Goal: Use online tool/utility: Utilize a website feature to perform a specific function

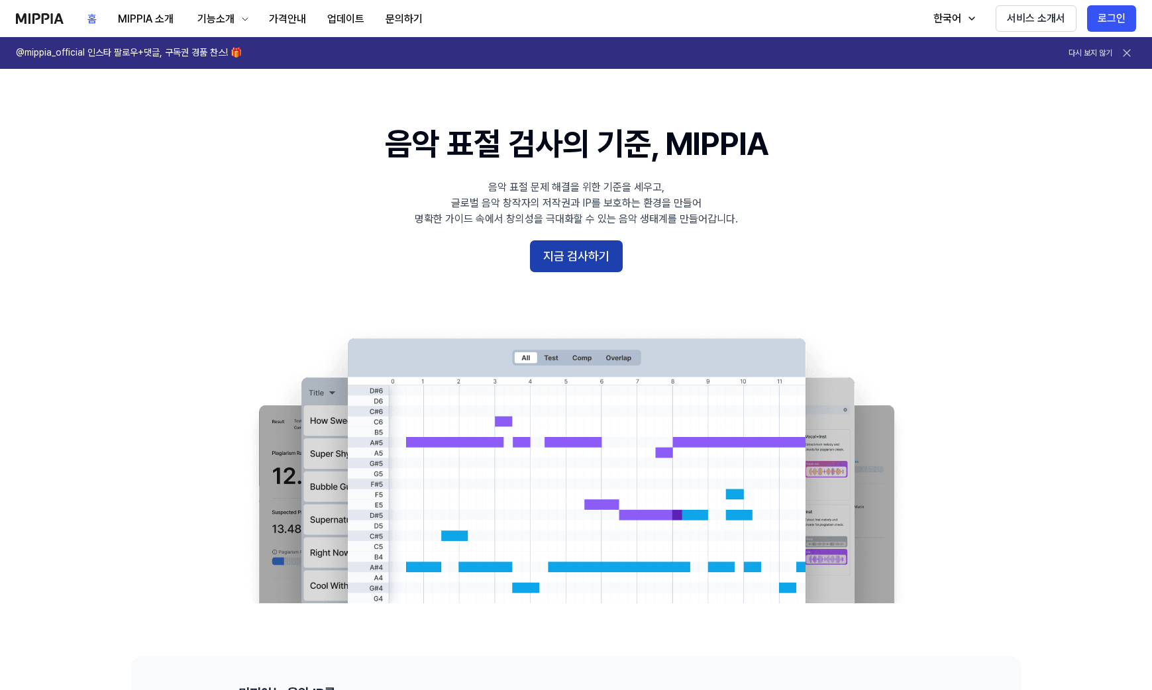
click at [593, 252] on button "지금 검사하기" at bounding box center [576, 256] width 93 height 32
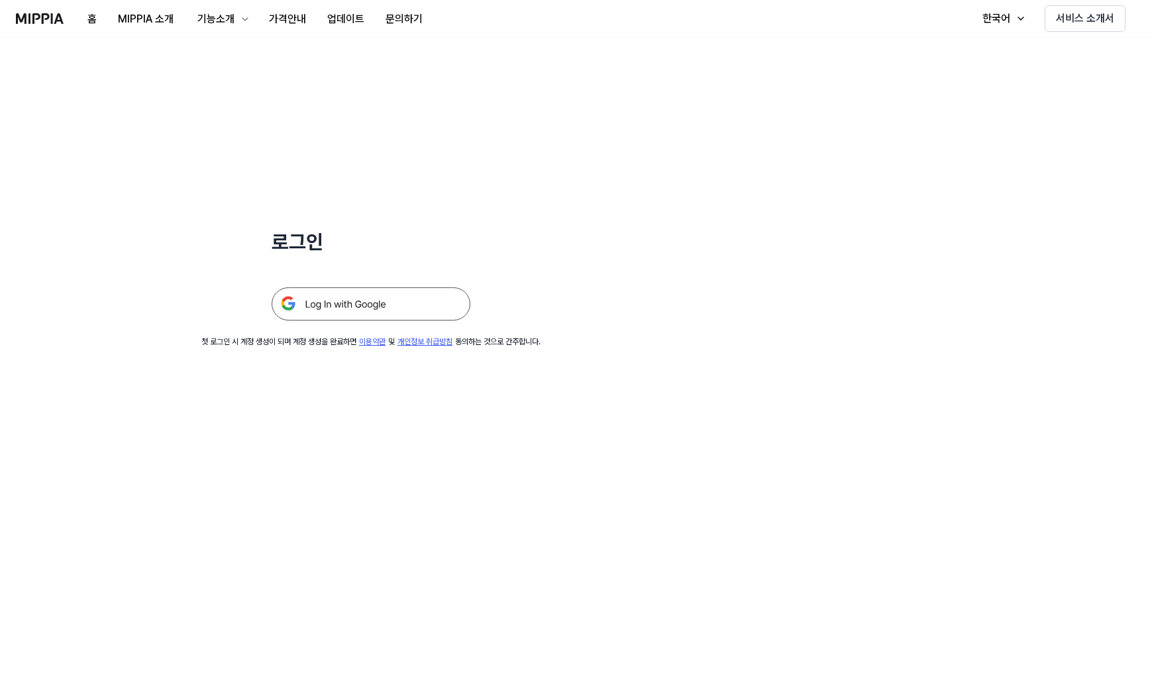
click at [342, 315] on img at bounding box center [371, 303] width 199 height 33
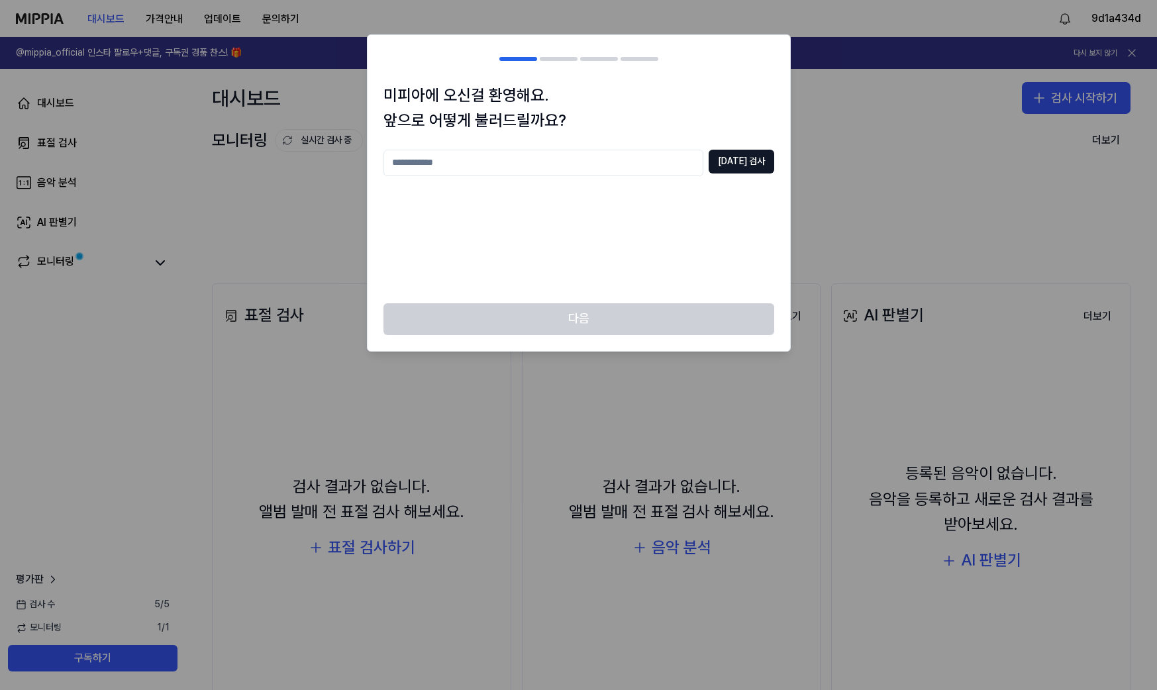
click at [509, 156] on input "text" at bounding box center [543, 163] width 320 height 26
drag, startPoint x: 478, startPoint y: 156, endPoint x: 369, endPoint y: 150, distance: 108.8
click at [369, 150] on div "미피아에 오신걸 환영해요. 앞으로 어떻게 불러드릴까요? *** 중복 검사" at bounding box center [579, 193] width 423 height 221
drag, startPoint x: 419, startPoint y: 162, endPoint x: 327, endPoint y: 164, distance: 92.1
click at [327, 164] on body "대시보드 가격안내 업데이트 문의하기 9d1a434d @mippia_official 인스타 팔로우+댓글, 구독권 경품 찬스! 🎁 다시 보지 않기…" at bounding box center [578, 345] width 1157 height 690
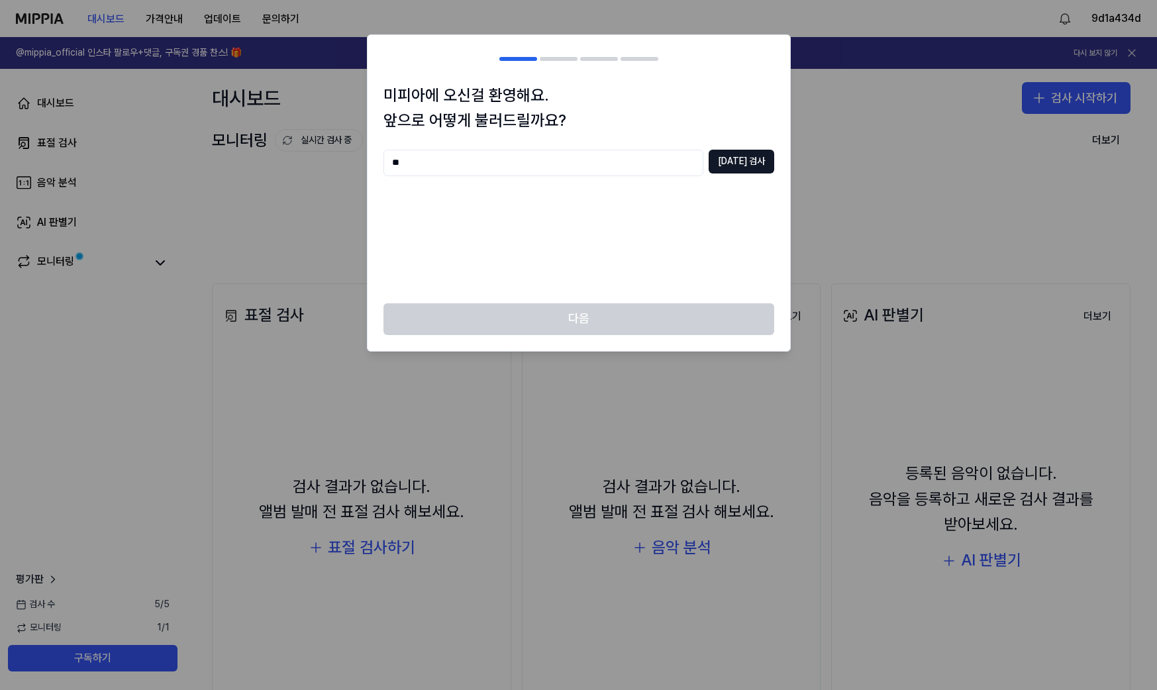
type input "*"
click at [734, 162] on button "중복 검사" at bounding box center [742, 162] width 66 height 24
click at [391, 160] on input "**" at bounding box center [543, 163] width 320 height 26
type input "****"
click at [725, 159] on button "중복 검사" at bounding box center [742, 162] width 66 height 24
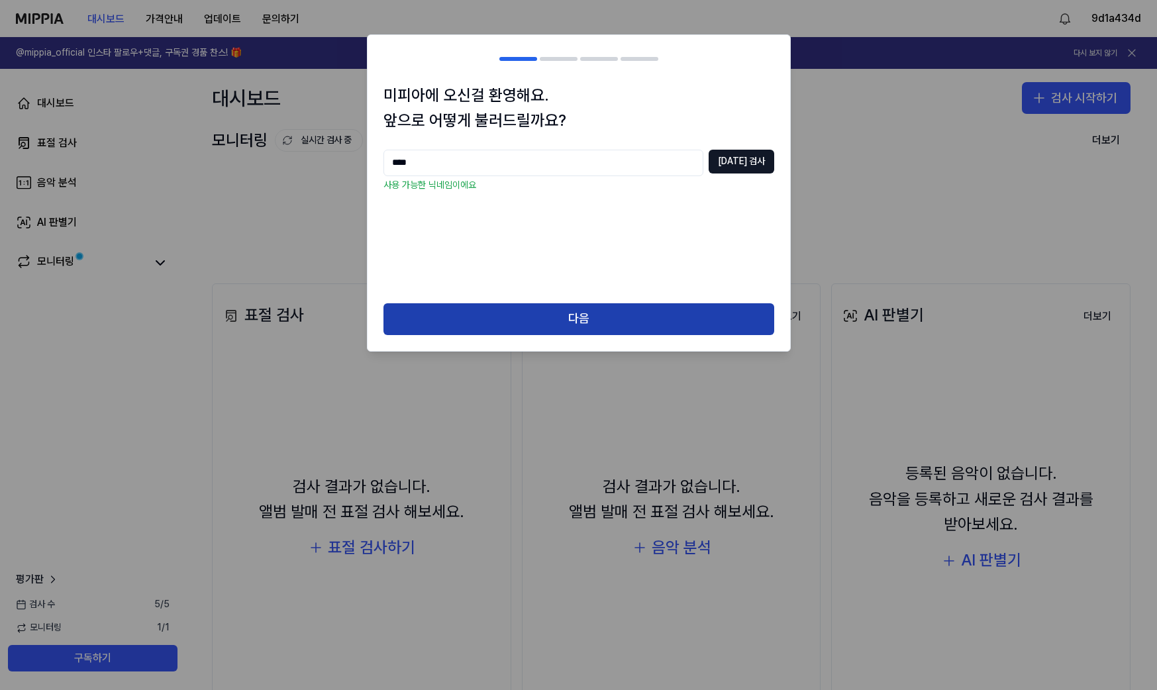
click at [620, 319] on button "다음" at bounding box center [578, 319] width 391 height 32
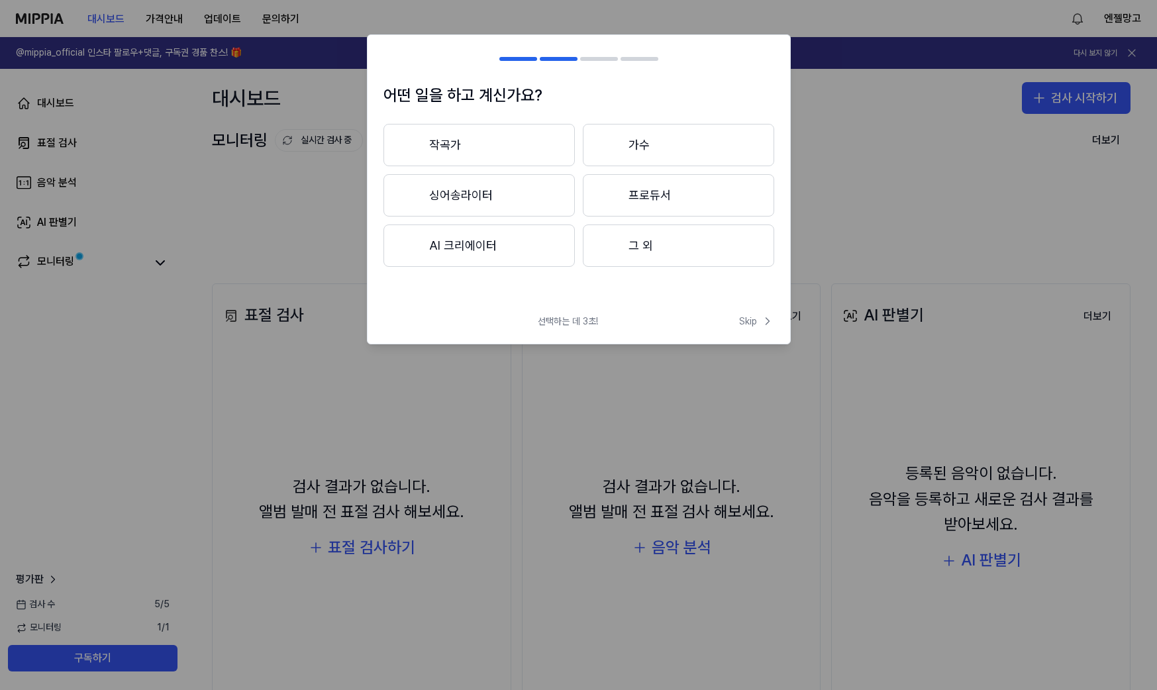
click at [495, 248] on button "AI 크리에이터" at bounding box center [478, 246] width 191 height 42
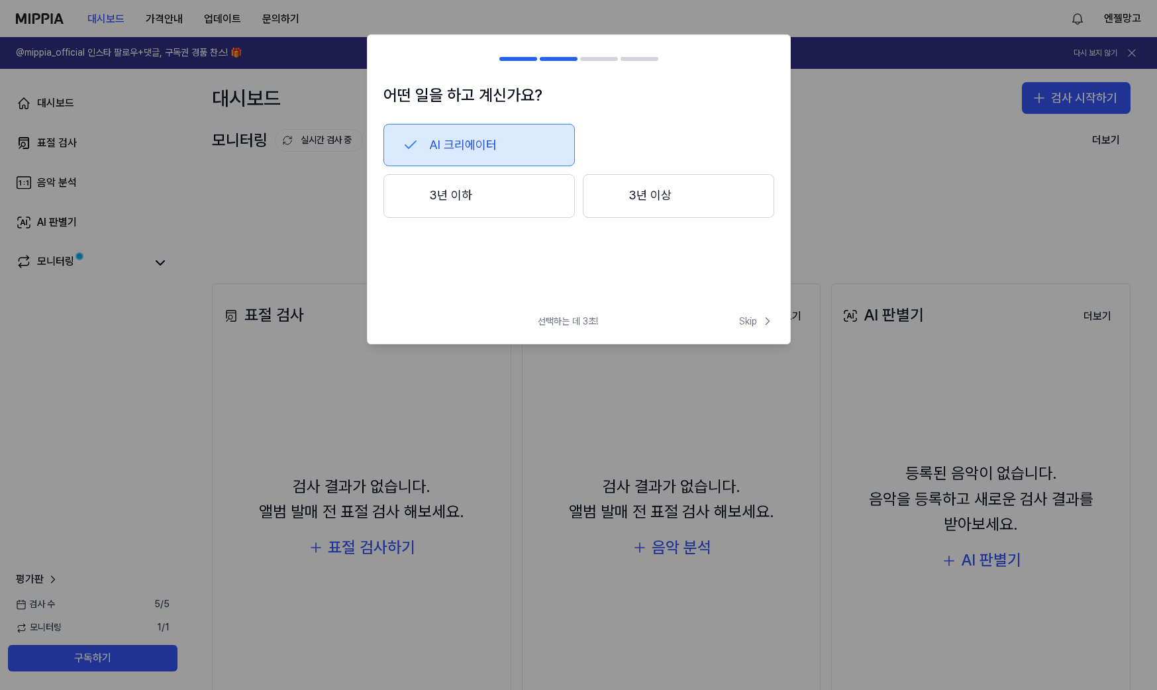
click at [491, 208] on button "3년 이하" at bounding box center [478, 196] width 191 height 44
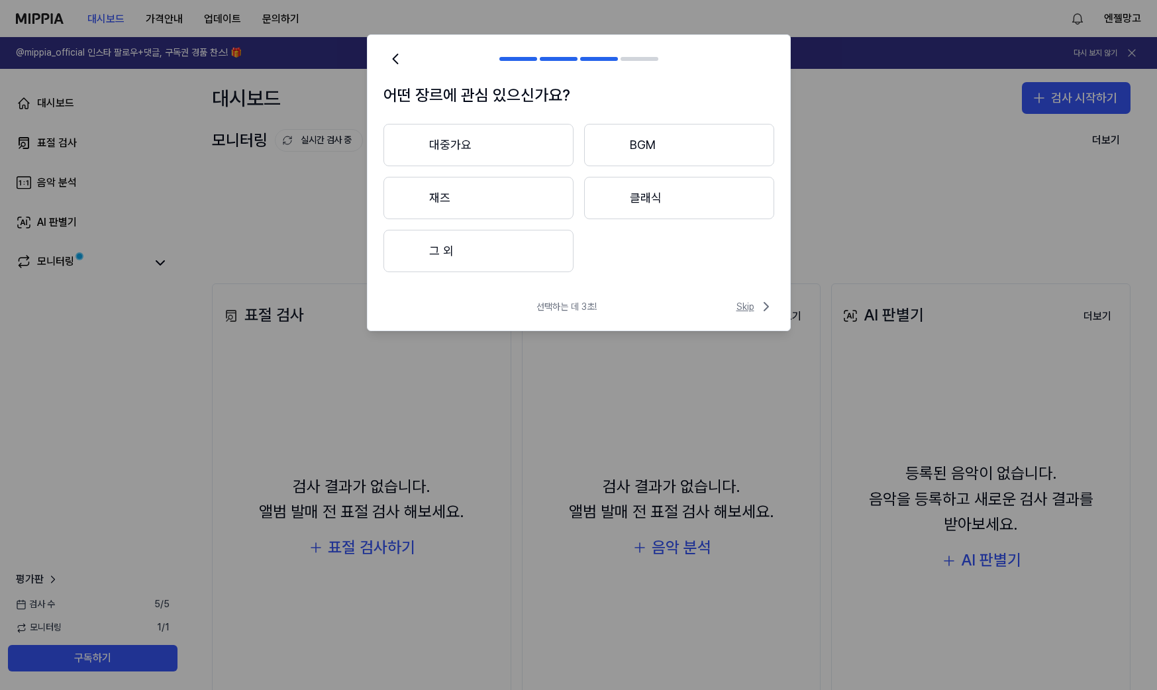
click at [766, 301] on icon at bounding box center [766, 307] width 16 height 16
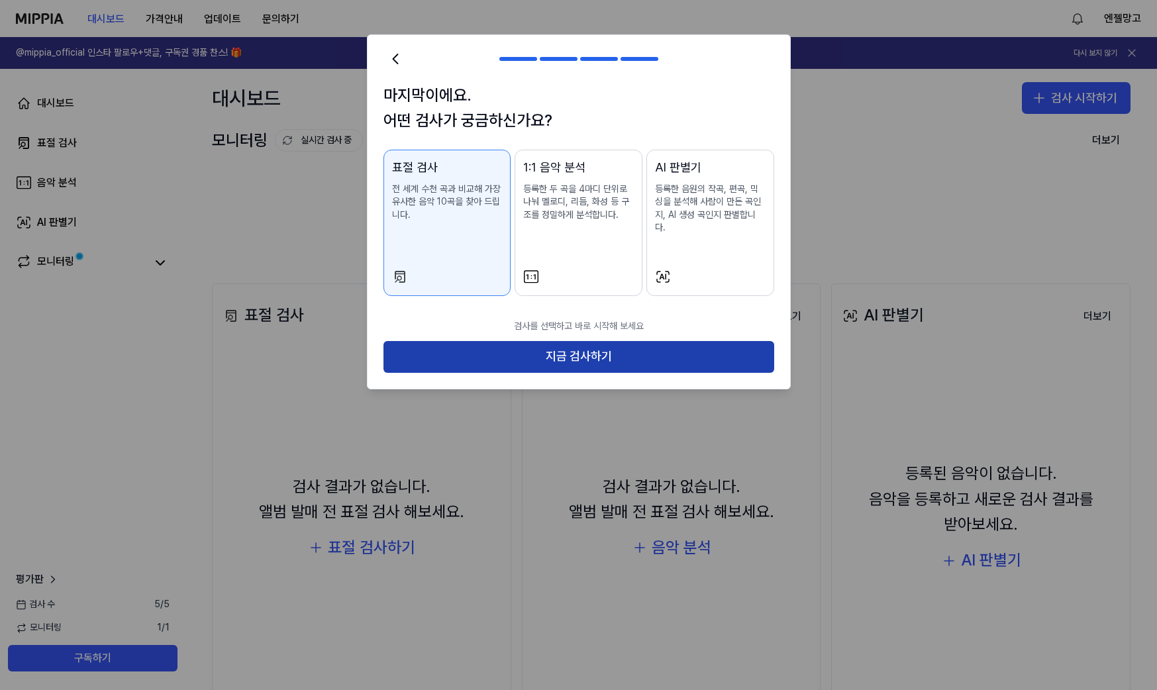
click at [637, 348] on button "지금 검사하기" at bounding box center [578, 357] width 391 height 32
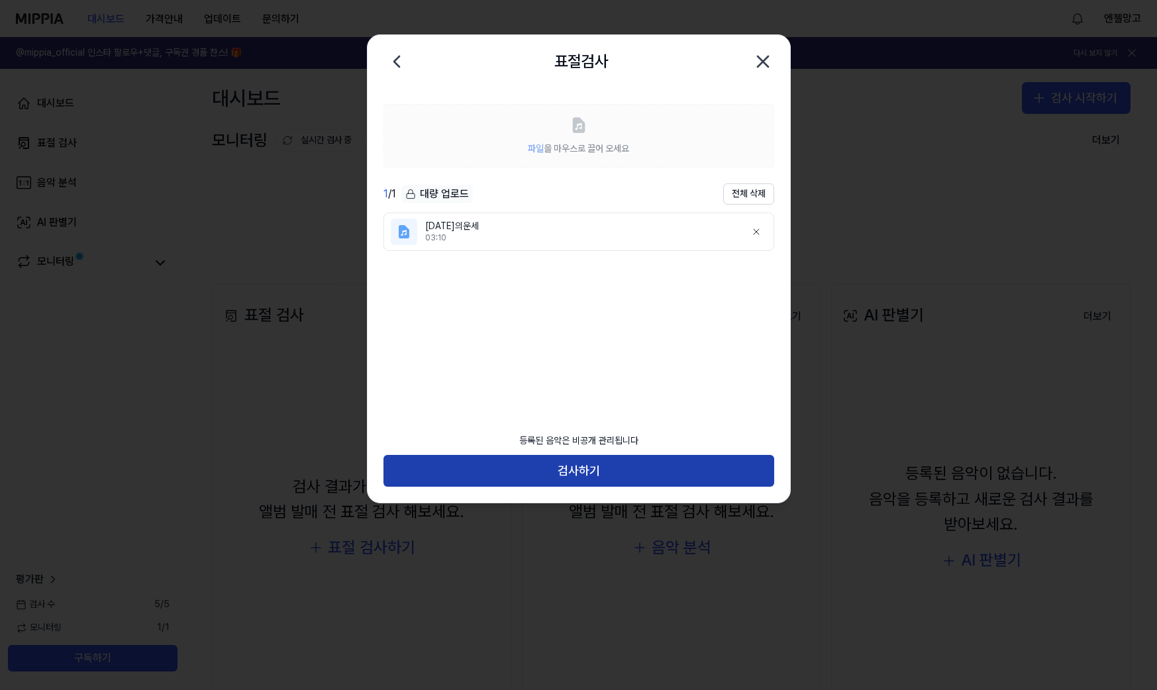
click at [599, 480] on button "검사하기" at bounding box center [578, 471] width 391 height 32
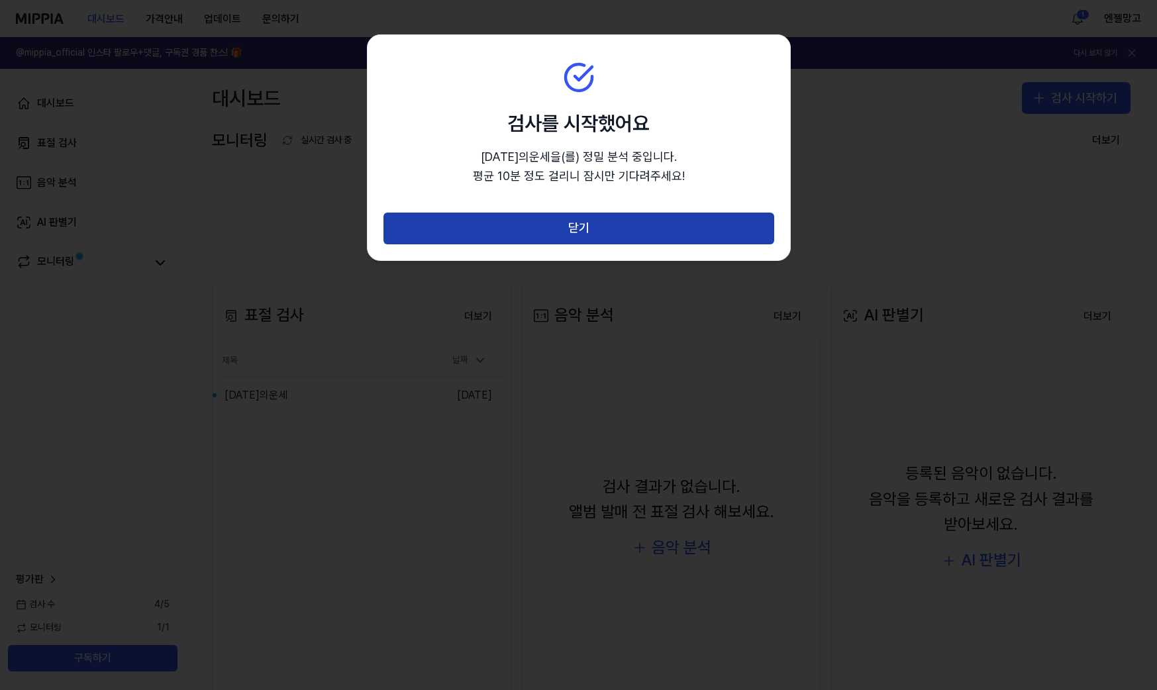
click at [631, 227] on button "닫기" at bounding box center [578, 229] width 391 height 32
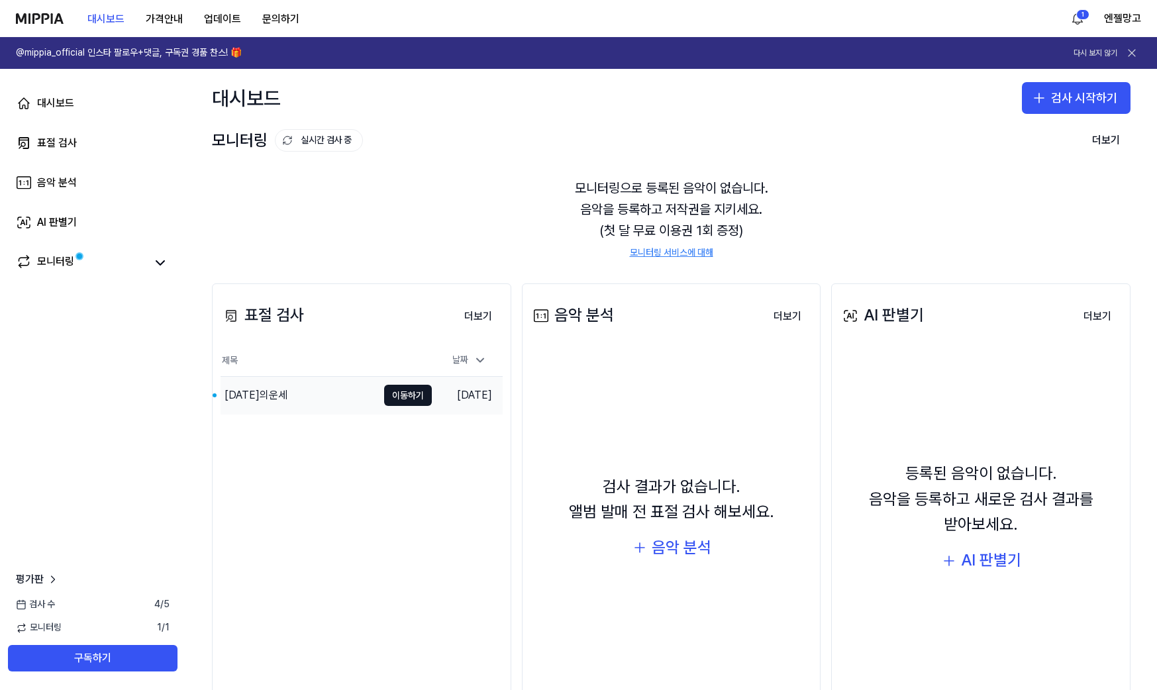
click at [341, 398] on div "오늘의운세" at bounding box center [299, 395] width 157 height 37
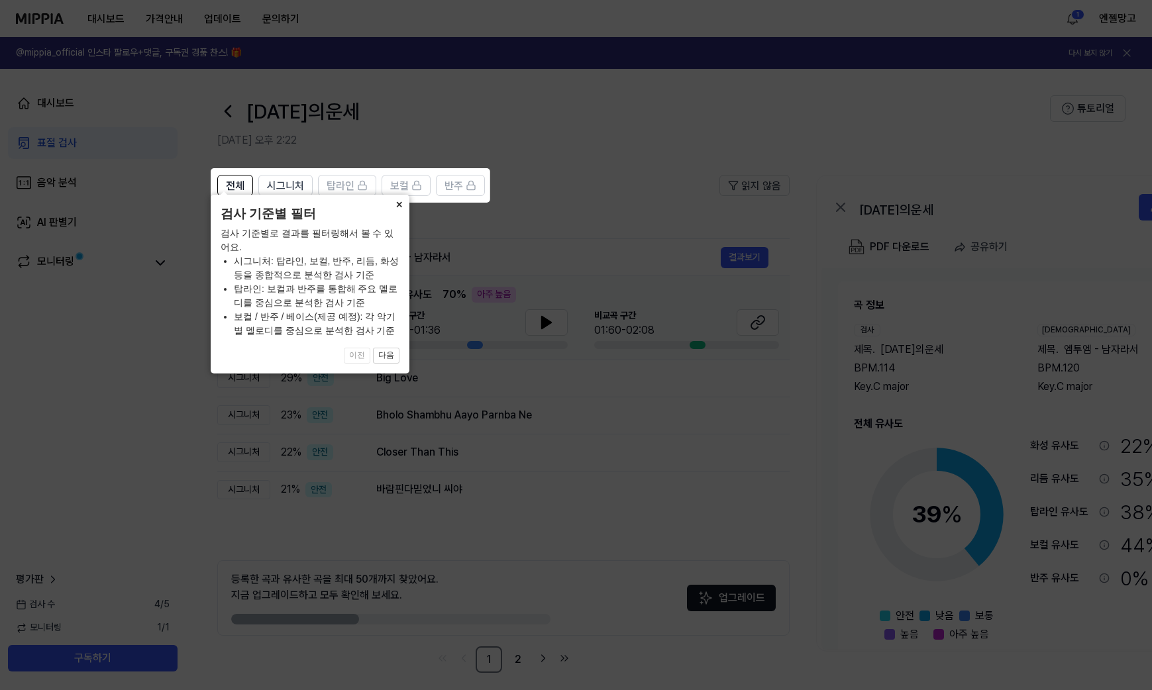
click at [395, 213] on button "×" at bounding box center [398, 204] width 21 height 19
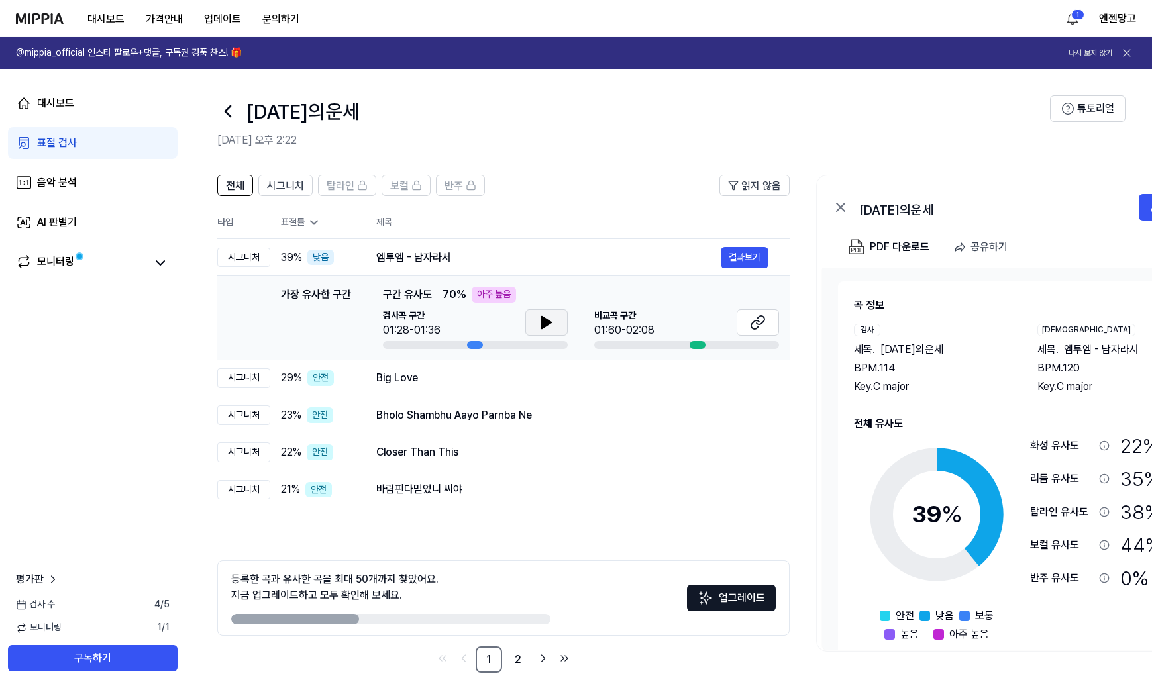
click at [534, 321] on button at bounding box center [546, 322] width 42 height 26
click at [696, 344] on div "비교곡 구간 01:60-02:08" at bounding box center [686, 329] width 185 height 40
click at [560, 326] on button at bounding box center [546, 322] width 42 height 26
click at [735, 268] on button "결과보기" at bounding box center [745, 257] width 48 height 21
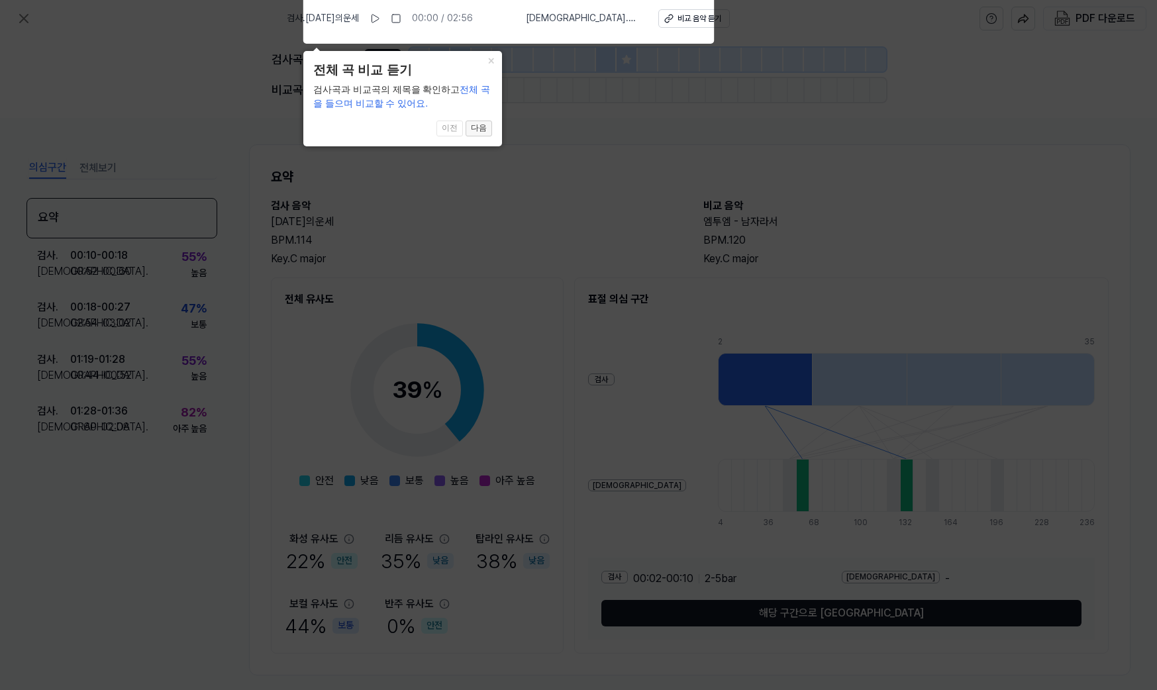
click at [480, 128] on button "다음" at bounding box center [479, 129] width 26 height 16
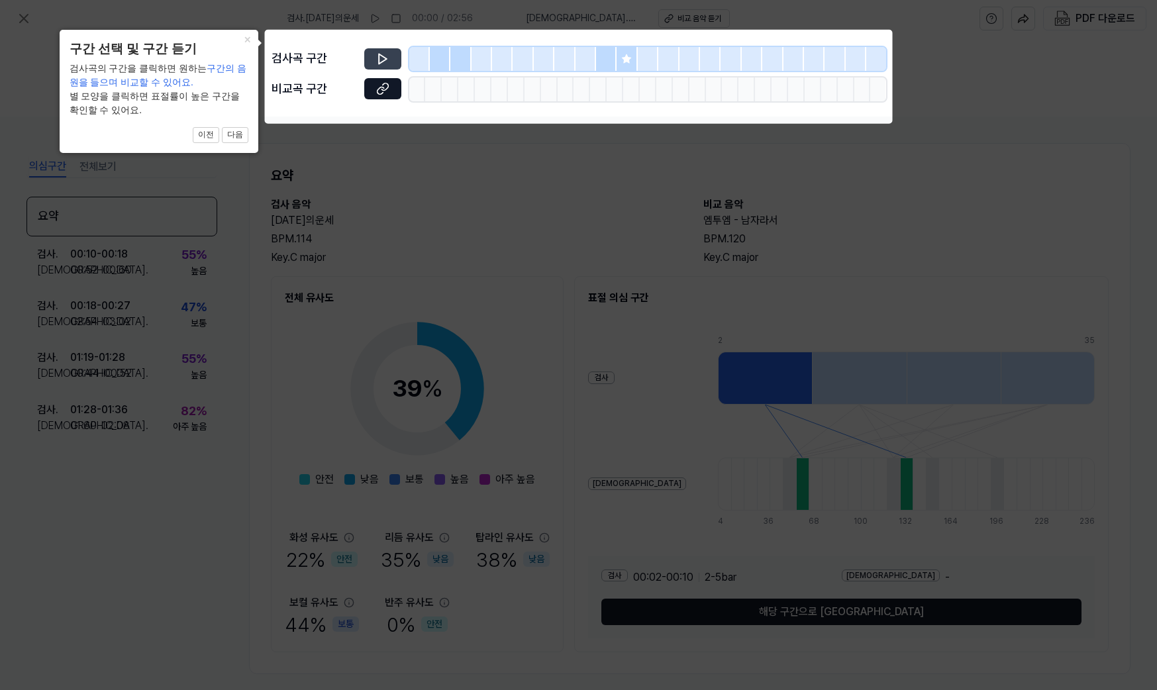
click at [381, 51] on button at bounding box center [382, 58] width 37 height 21
click at [385, 85] on icon at bounding box center [382, 88] width 13 height 13
click at [229, 137] on button "다음" at bounding box center [235, 135] width 26 height 16
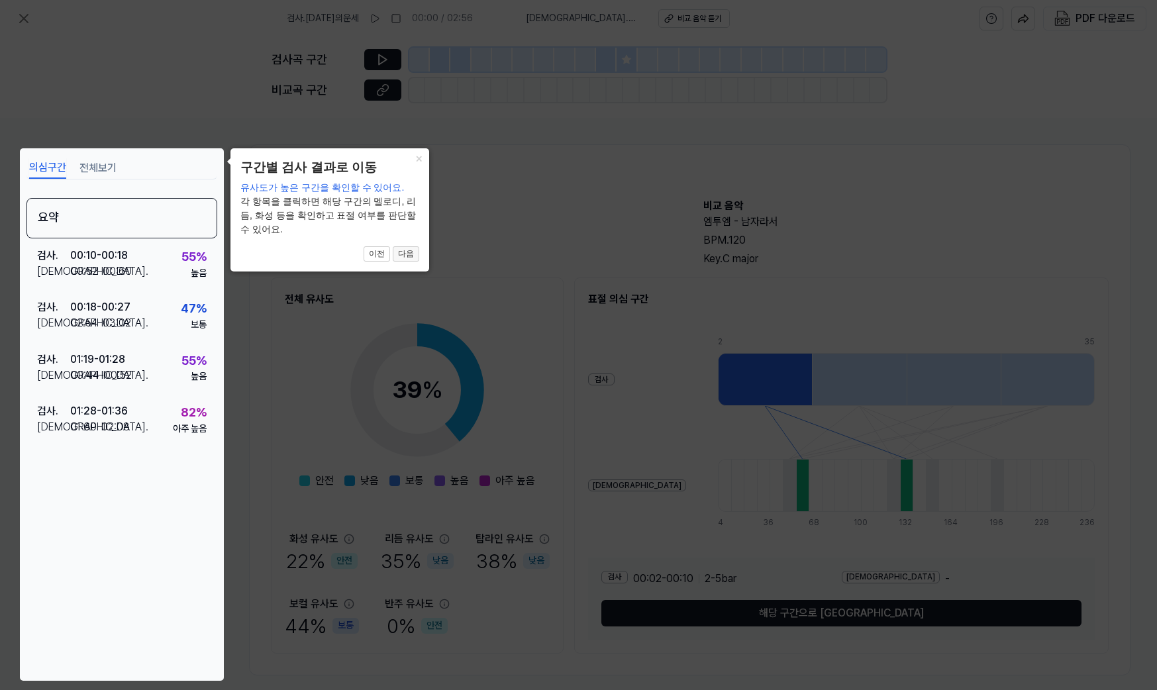
click at [412, 246] on button "다음" at bounding box center [406, 254] width 26 height 16
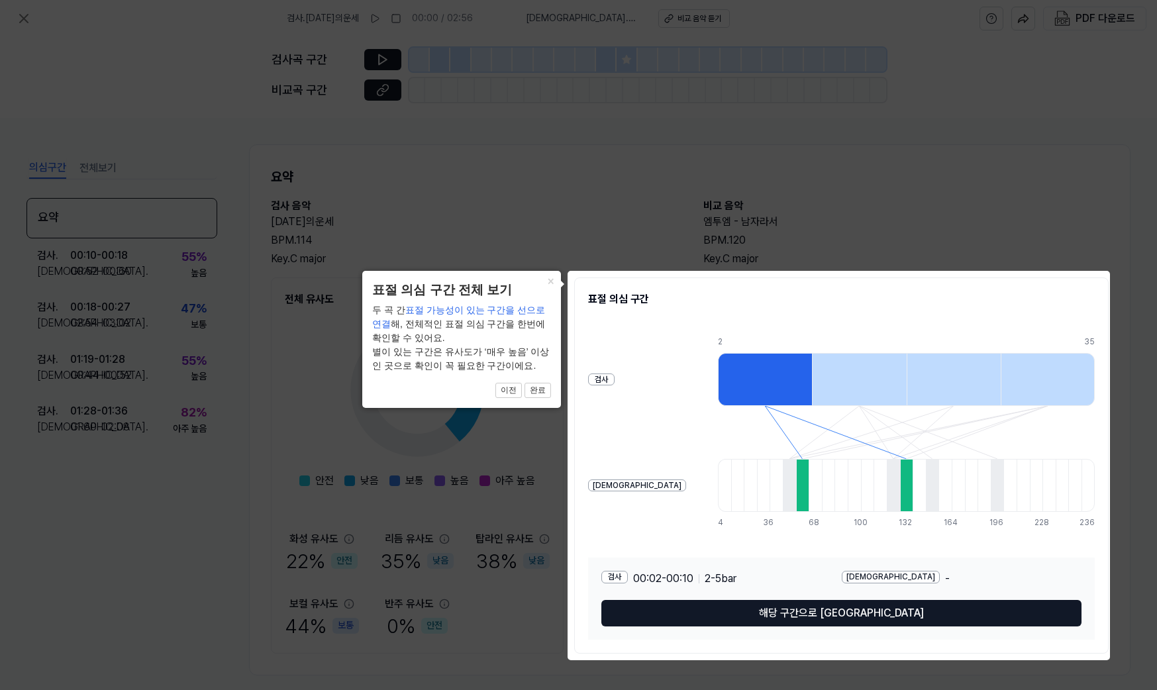
click at [1015, 245] on icon at bounding box center [578, 345] width 1157 height 690
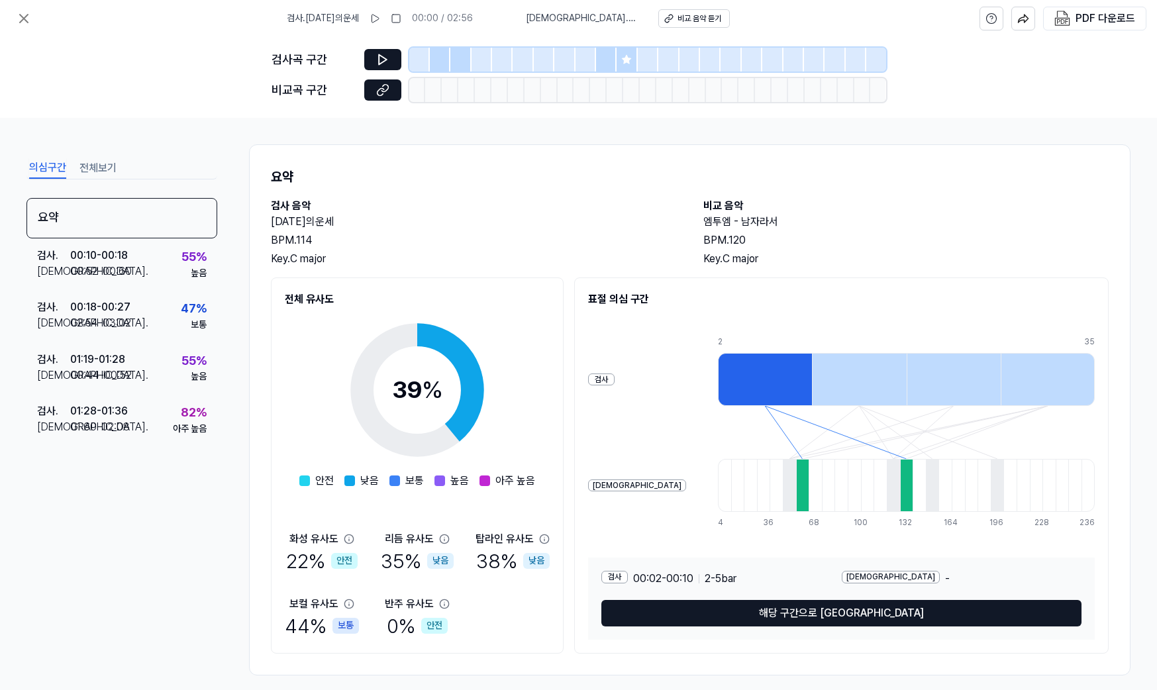
click at [843, 631] on div "검사 00:02 - 00:10 2 - 5 bar 비교 - 해당 구간으로 이동" at bounding box center [841, 599] width 507 height 82
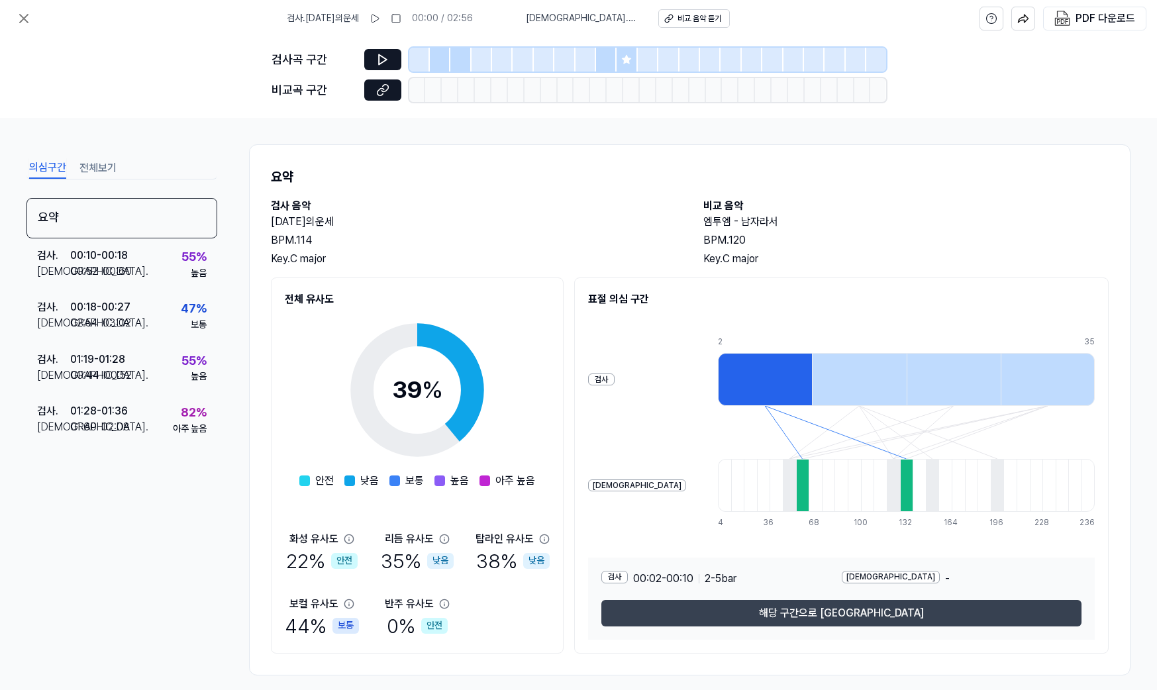
click at [846, 601] on button "해당 구간으로 이동" at bounding box center [841, 613] width 480 height 26
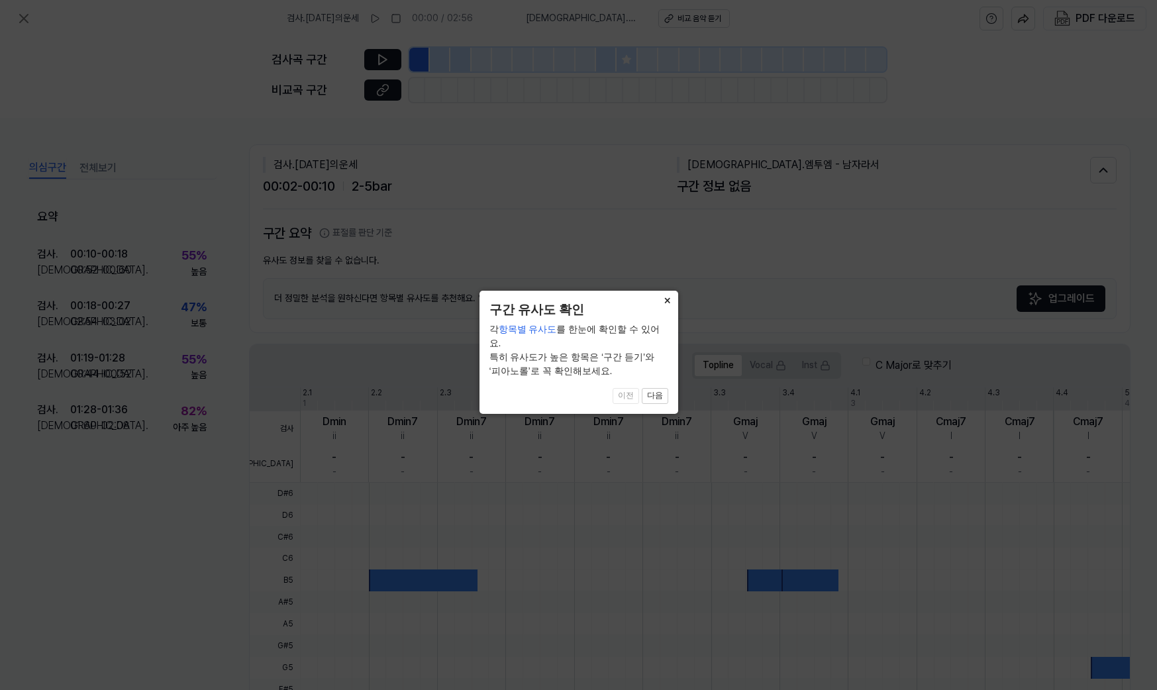
click at [670, 295] on button "×" at bounding box center [667, 300] width 21 height 19
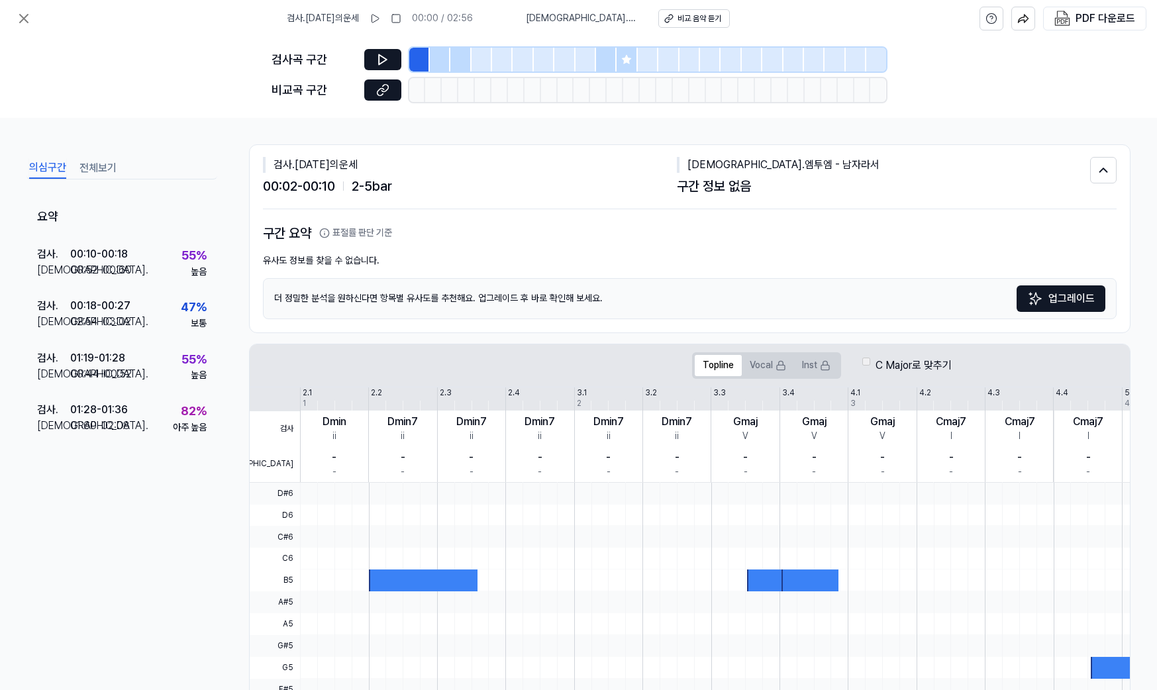
click at [365, 368] on div "Topline Vocal Inst C Major로 맞추기" at bounding box center [822, 365] width 1145 height 42
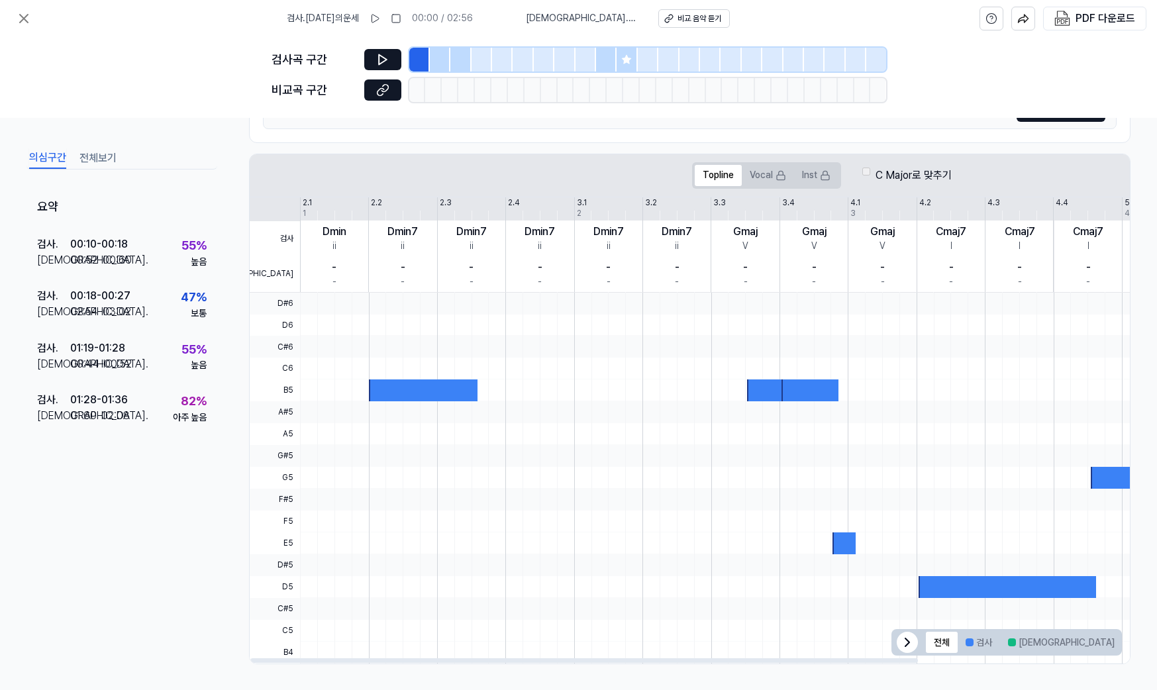
click at [903, 646] on icon at bounding box center [907, 643] width 16 height 16
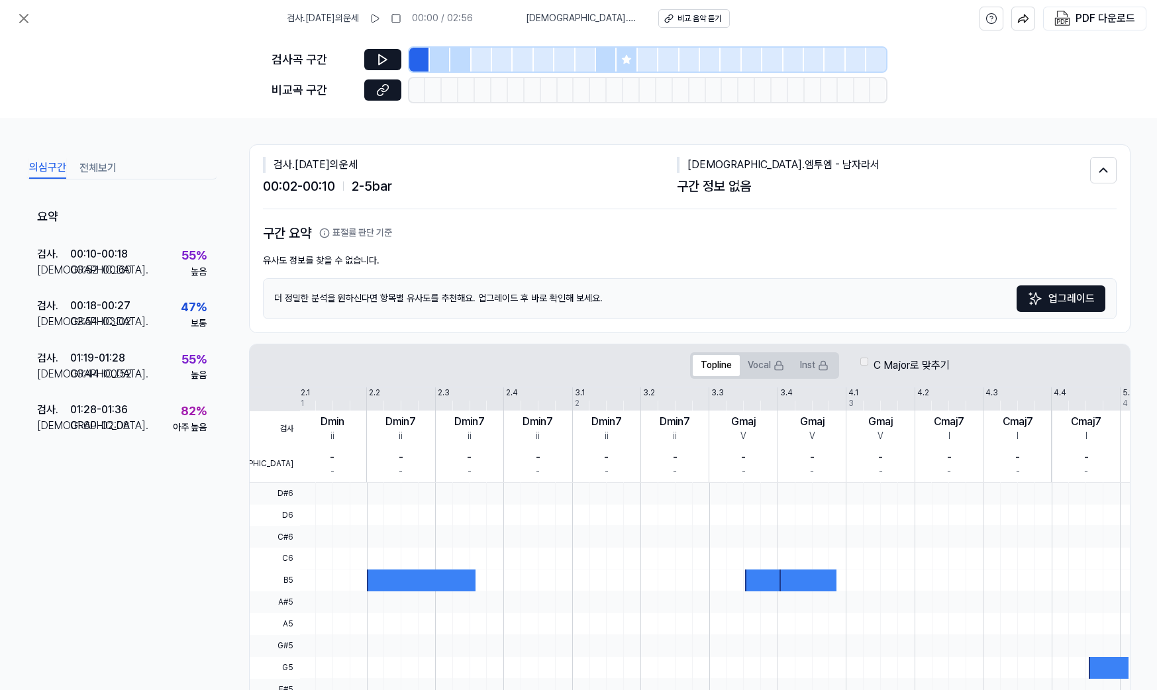
click at [340, 23] on span "검사 . 오늘의운세" at bounding box center [323, 18] width 72 height 13
click at [131, 268] on div "검사 . 00:10 - 00:18 비교 . 00:52 - 00:60 55 % 높음" at bounding box center [121, 263] width 191 height 52
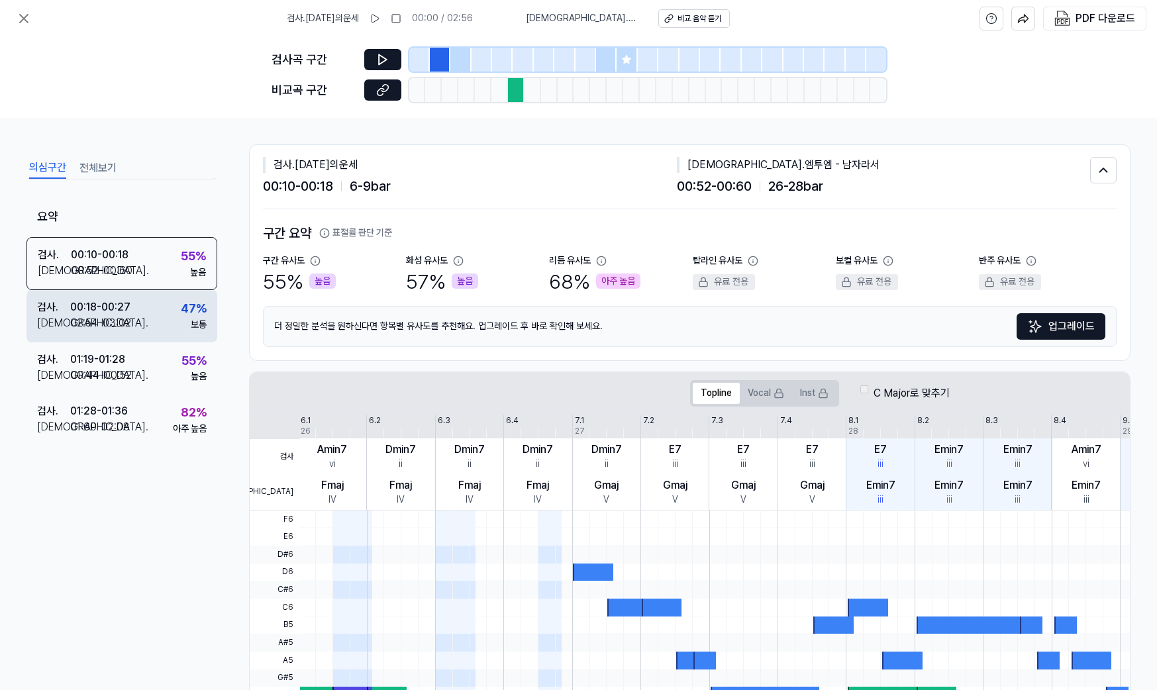
click at [107, 325] on div "02:54 - 03:02" at bounding box center [100, 323] width 61 height 16
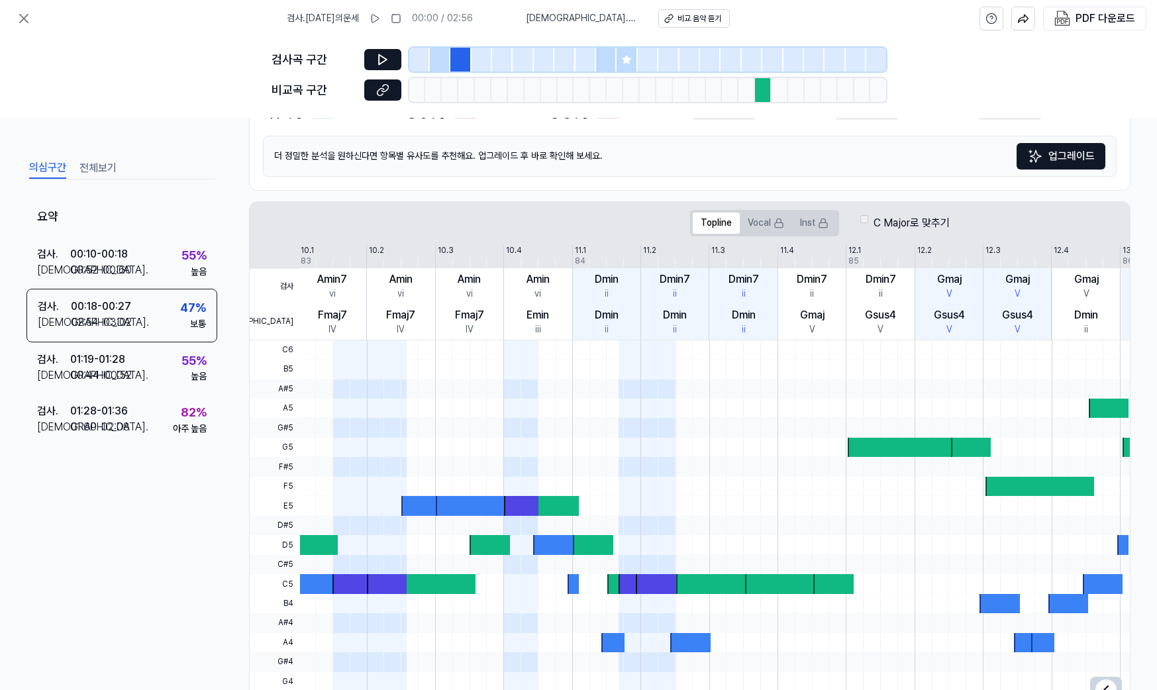
scroll to position [218, 0]
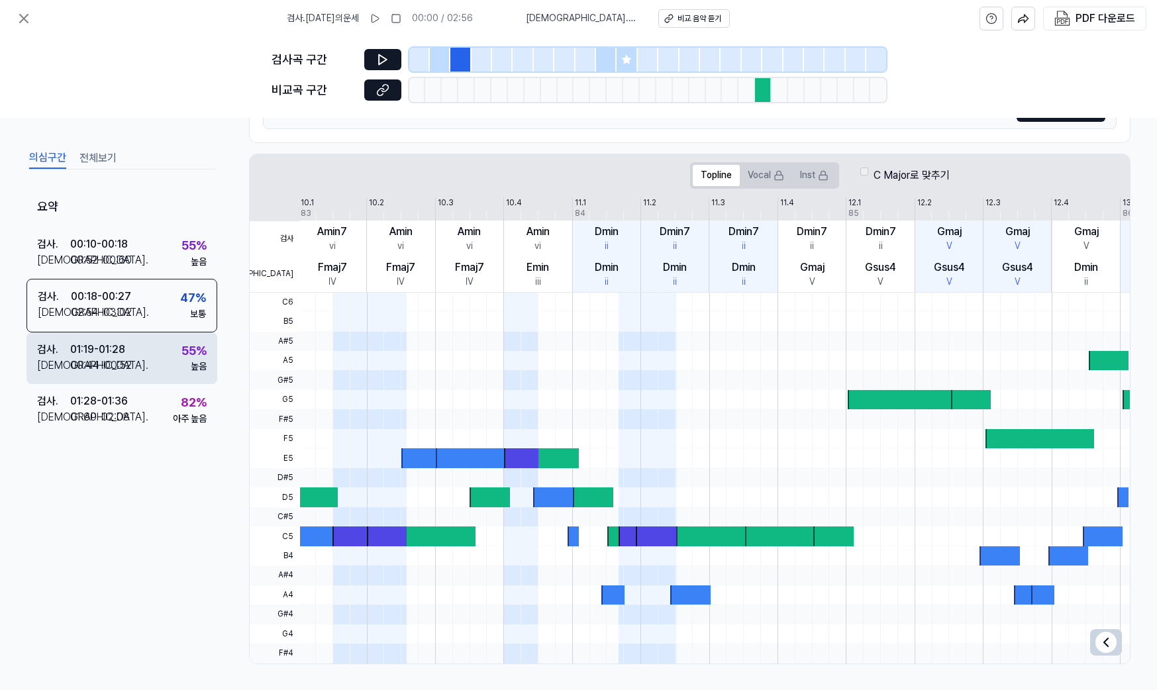
click at [125, 359] on div "00:44 - 00:52" at bounding box center [101, 365] width 62 height 16
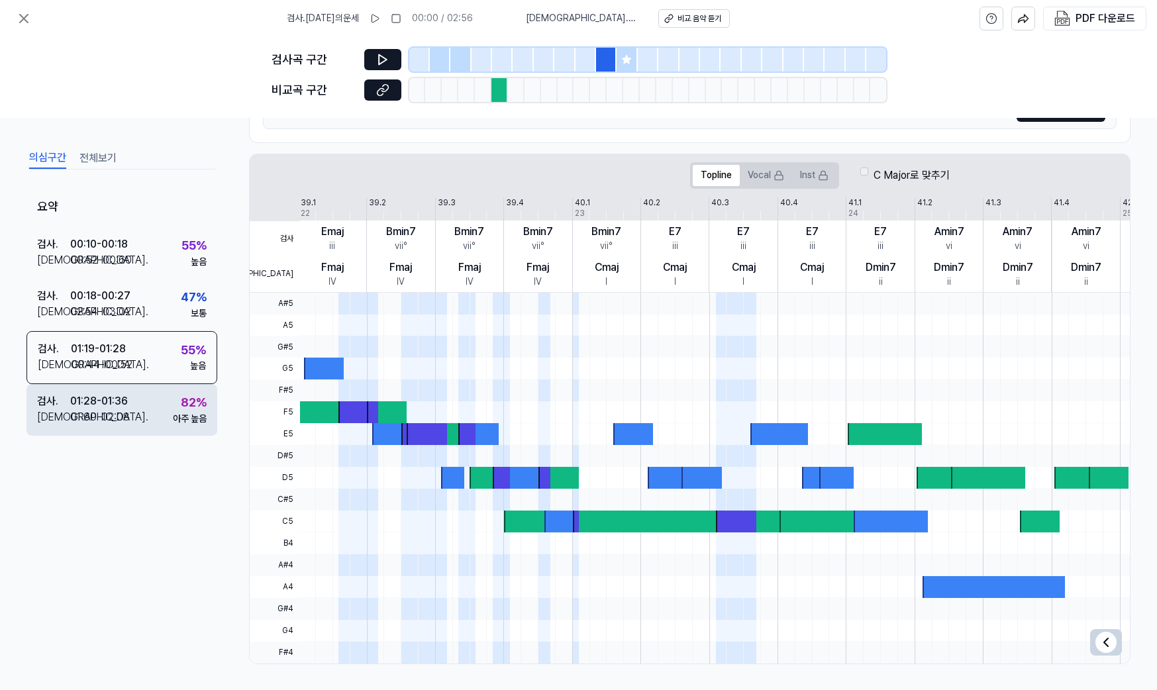
click at [119, 413] on div "01:60 - 02:08" at bounding box center [100, 417] width 60 height 16
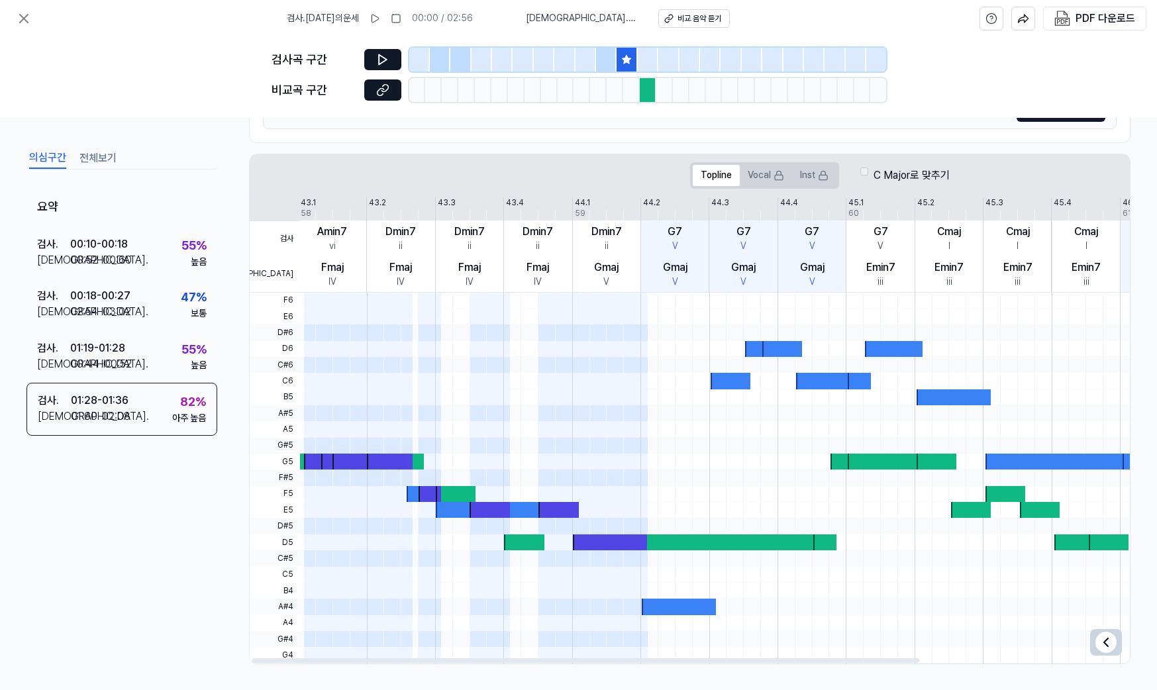
scroll to position [0, 0]
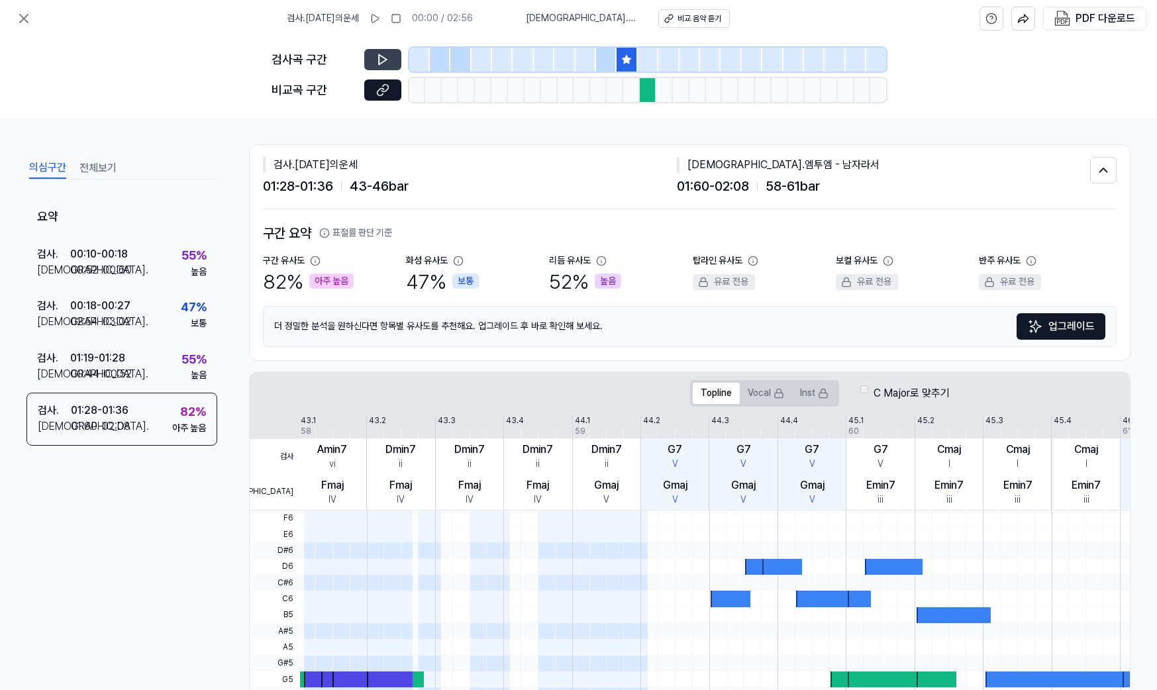
click at [381, 63] on icon at bounding box center [383, 60] width 8 height 10
click at [690, 18] on div "비교 음악 듣기" at bounding box center [698, 18] width 44 height 11
click at [380, 66] on icon at bounding box center [382, 59] width 13 height 13
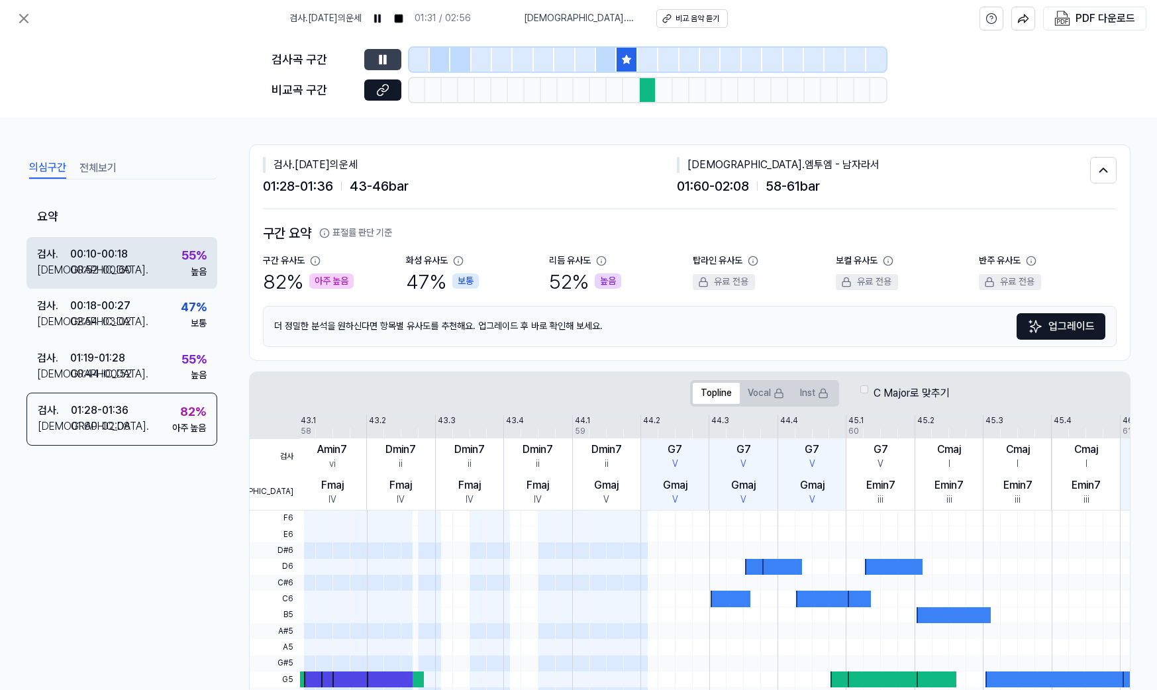
click at [116, 278] on div "검사 . 00:10 - 00:18 비교 . 00:52 - 00:60 55 % 높음" at bounding box center [121, 263] width 191 height 52
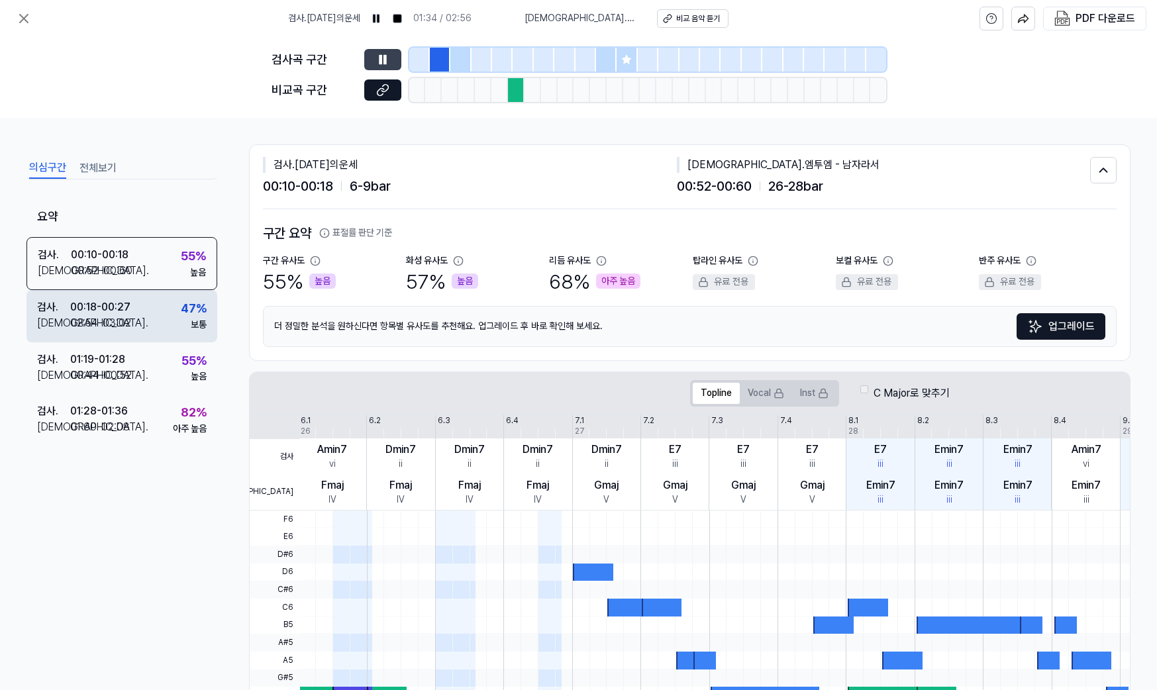
click at [109, 317] on div "02:54 - 03:02" at bounding box center [100, 323] width 61 height 16
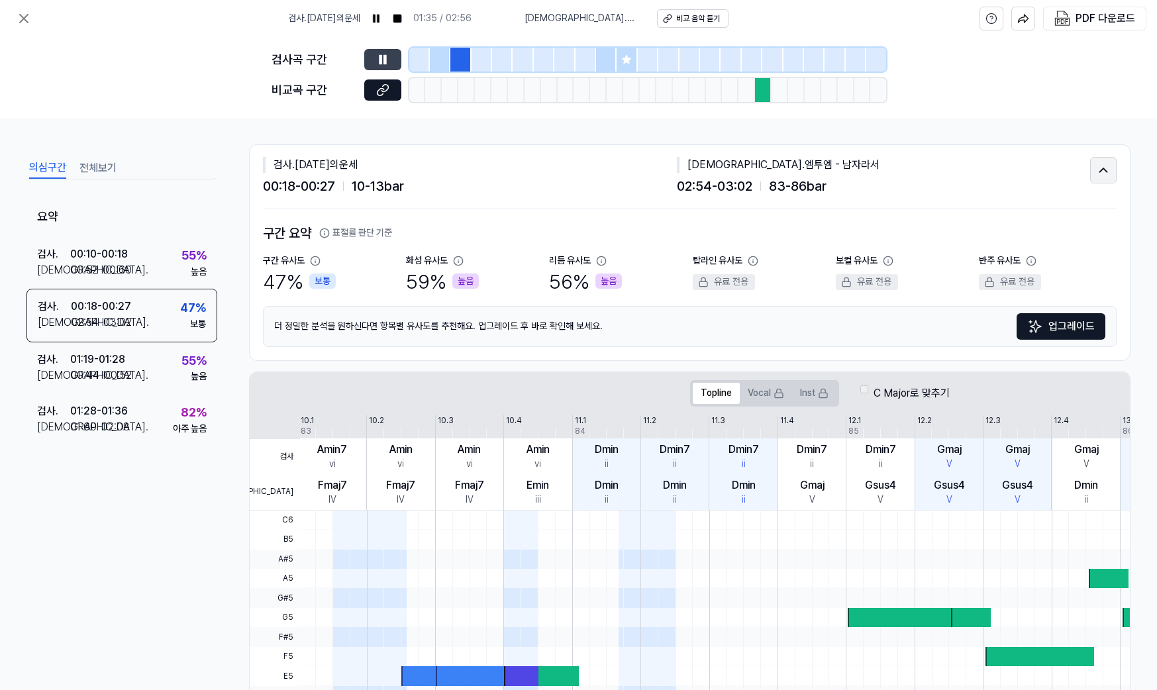
click at [1105, 168] on button at bounding box center [1103, 170] width 26 height 26
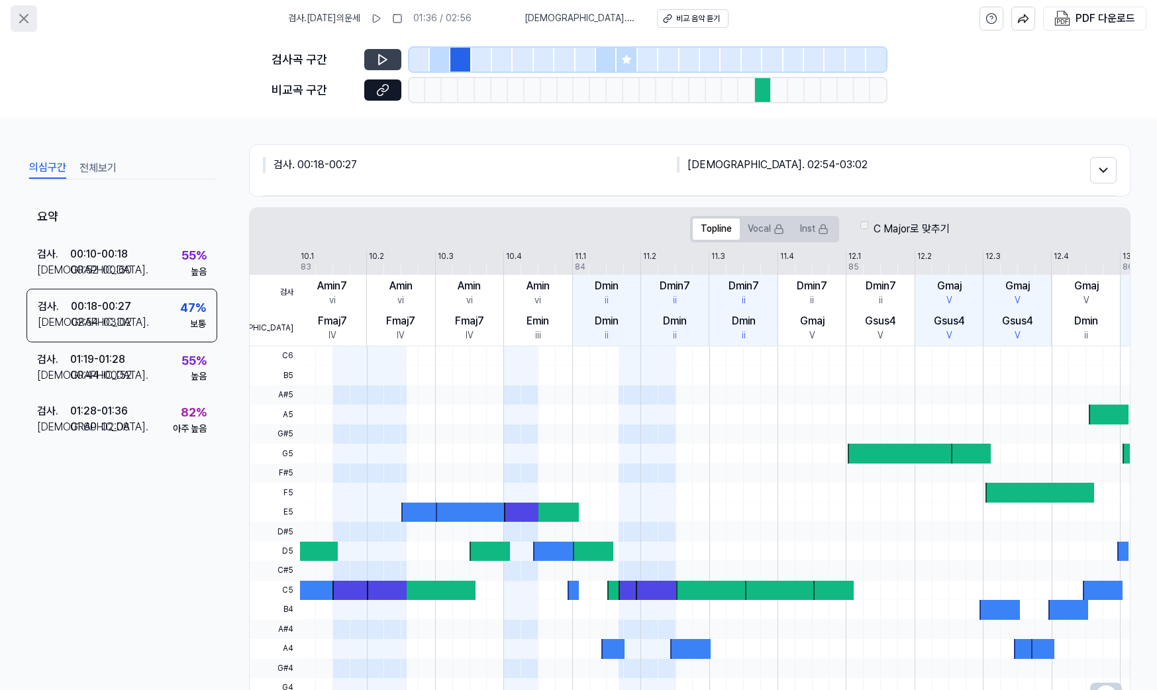
click at [19, 14] on icon at bounding box center [24, 19] width 16 height 16
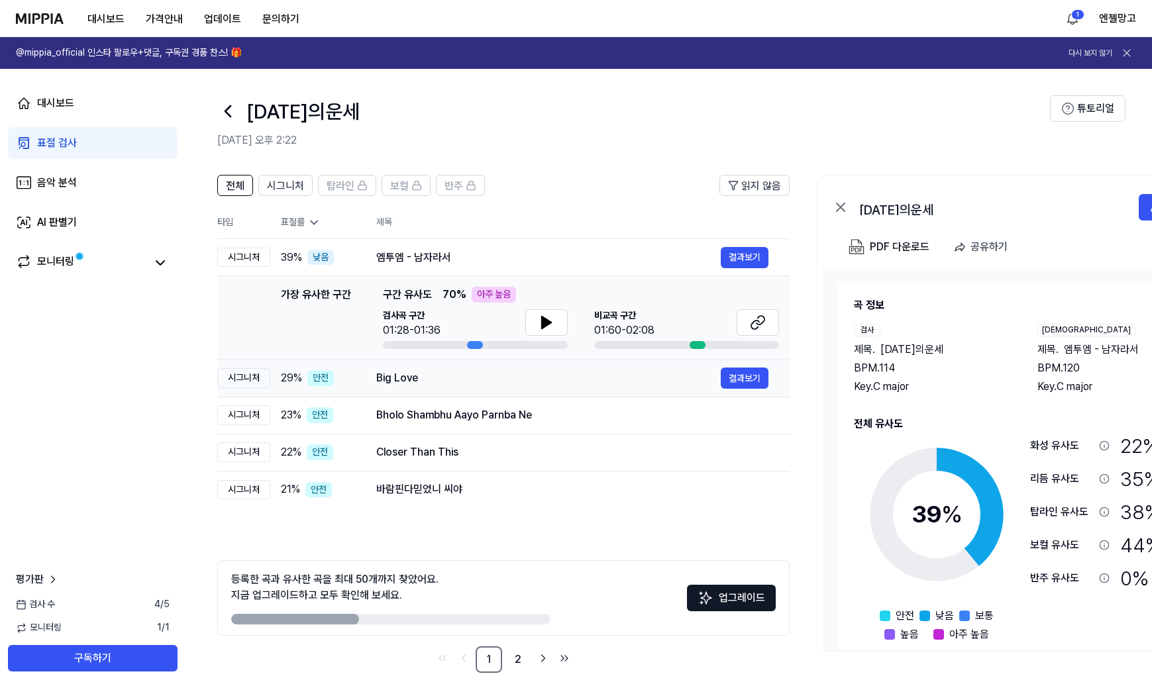
click at [461, 380] on div "Big Love" at bounding box center [548, 378] width 344 height 16
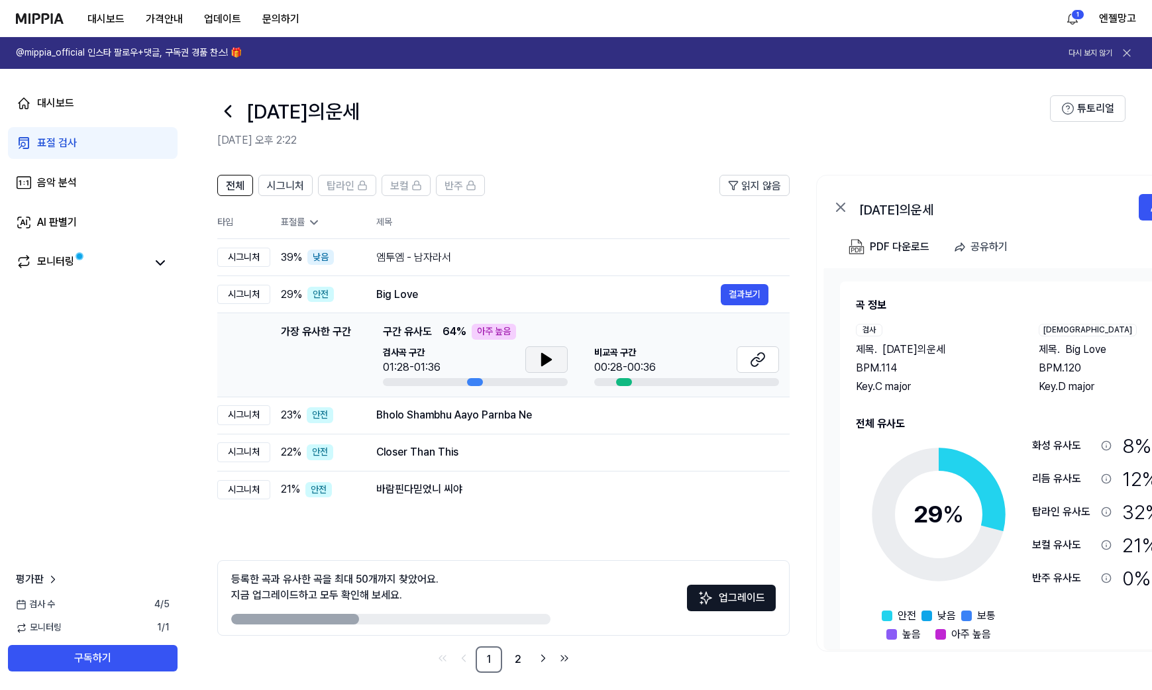
click at [537, 368] on button at bounding box center [546, 359] width 42 height 26
click at [750, 424] on button "결과보기" at bounding box center [745, 415] width 48 height 21
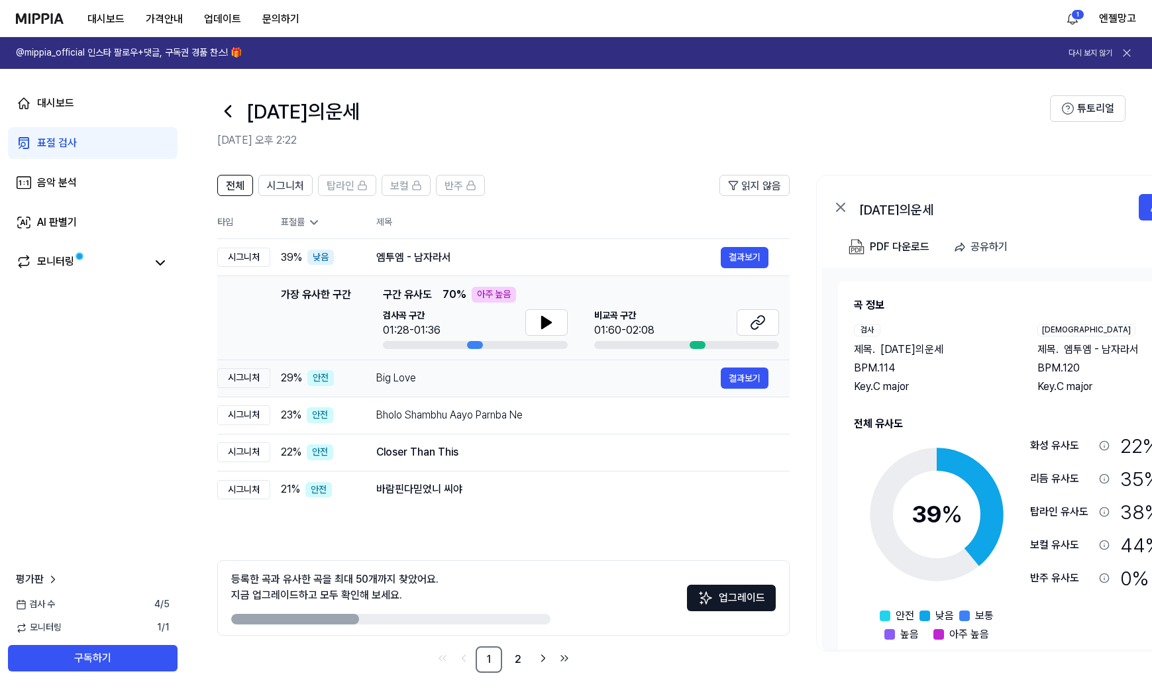
click at [454, 380] on div "Big Love" at bounding box center [548, 378] width 344 height 16
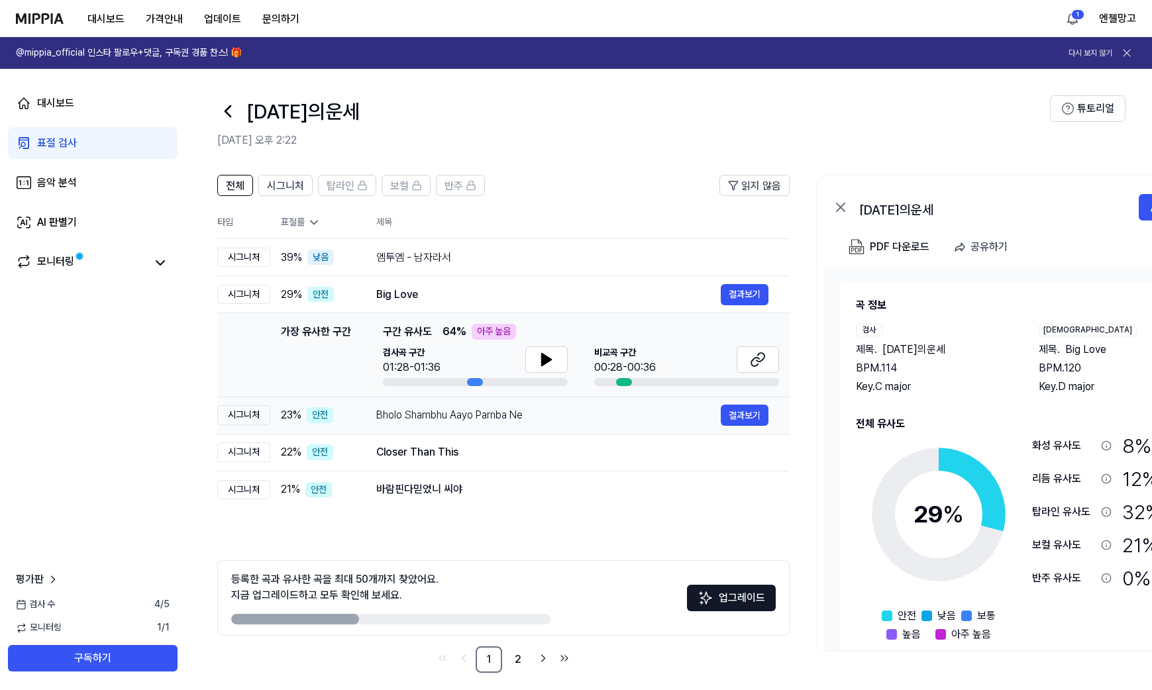
click at [656, 409] on div "Bholo Shambhu Aayo Parnba Ne" at bounding box center [548, 415] width 344 height 16
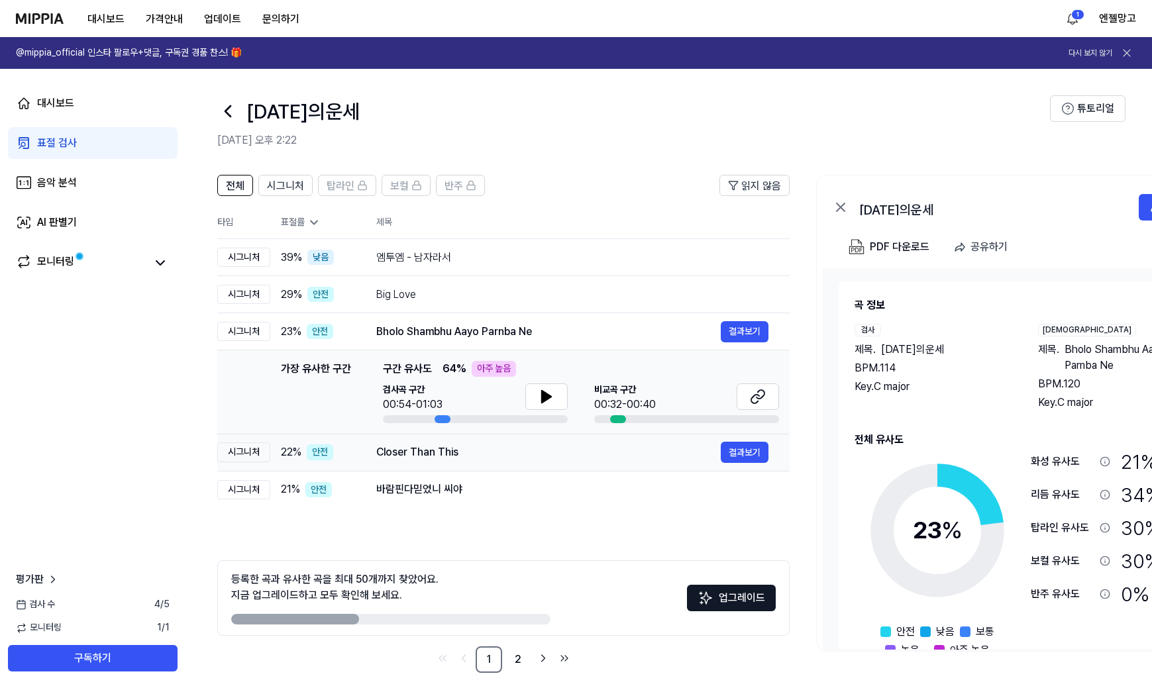
click at [597, 448] on div "Closer Than This" at bounding box center [548, 452] width 344 height 16
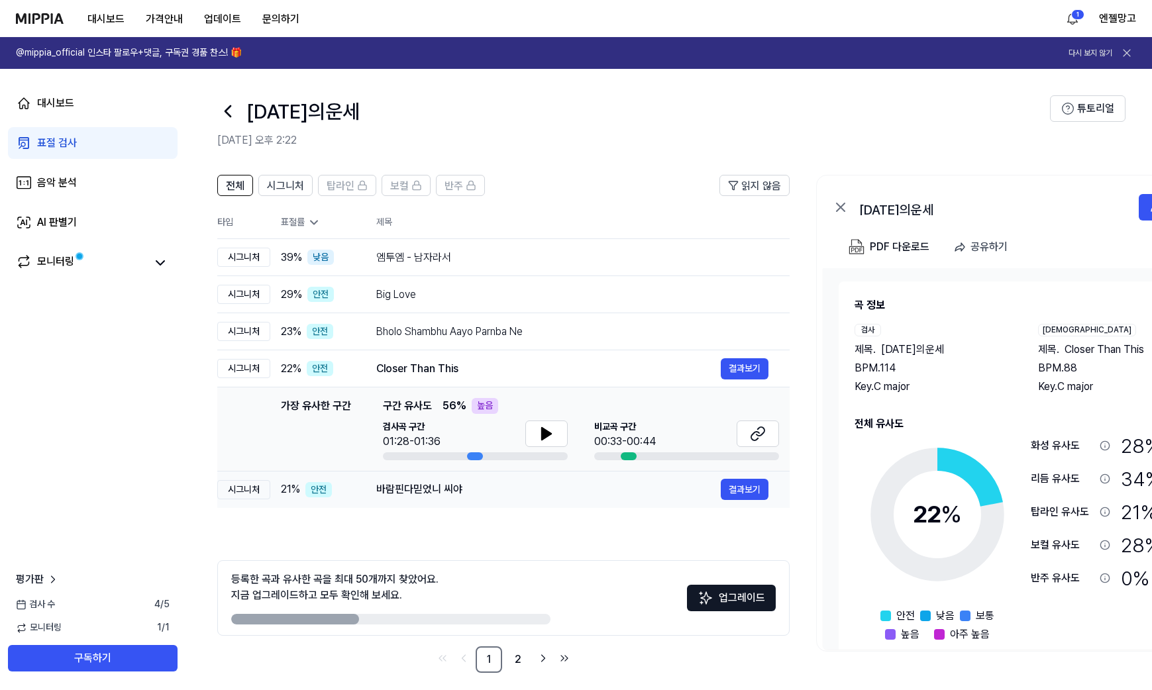
click at [545, 483] on div "바람핀다믿었니 씨야" at bounding box center [548, 490] width 344 height 16
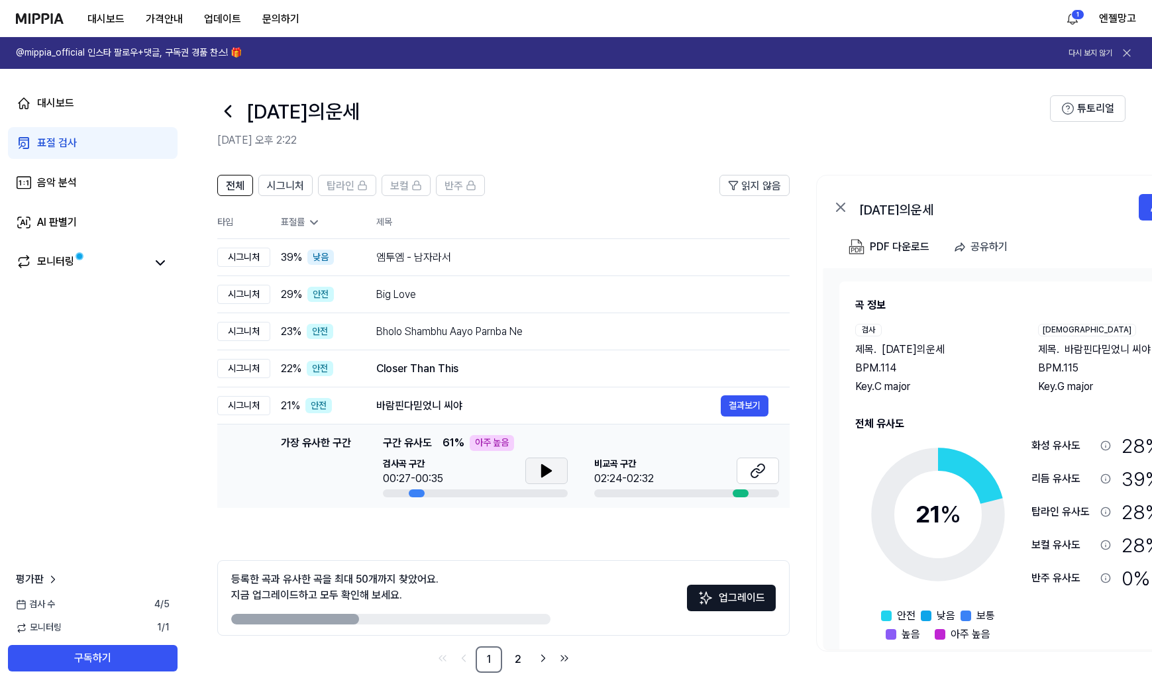
scroll to position [8, 0]
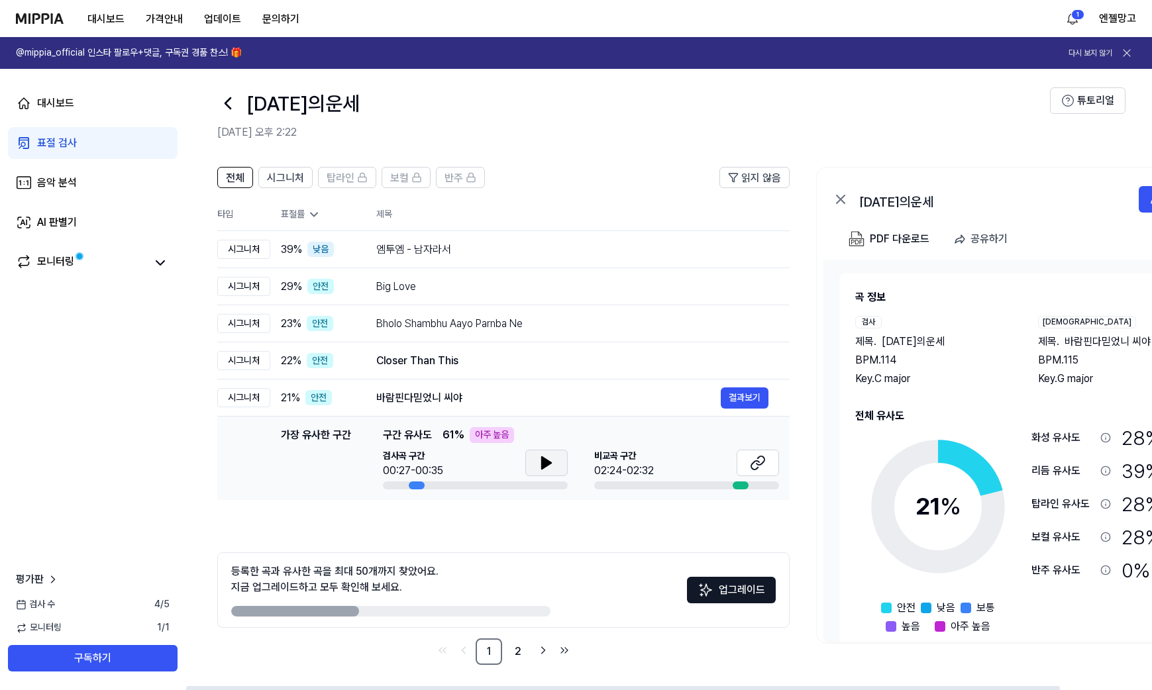
click at [557, 465] on button at bounding box center [546, 463] width 42 height 26
click at [763, 468] on icon at bounding box center [758, 463] width 16 height 16
click at [548, 466] on icon at bounding box center [546, 463] width 9 height 12
